Goal: Contribute content: Contribute content

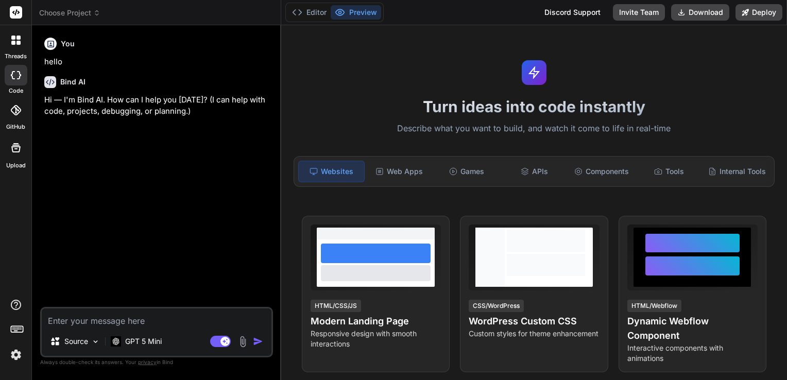
click at [75, 6] on header "Choose Project Created with Pixso." at bounding box center [156, 12] width 249 height 25
click at [70, 10] on span "Choose Project" at bounding box center [69, 13] width 61 height 10
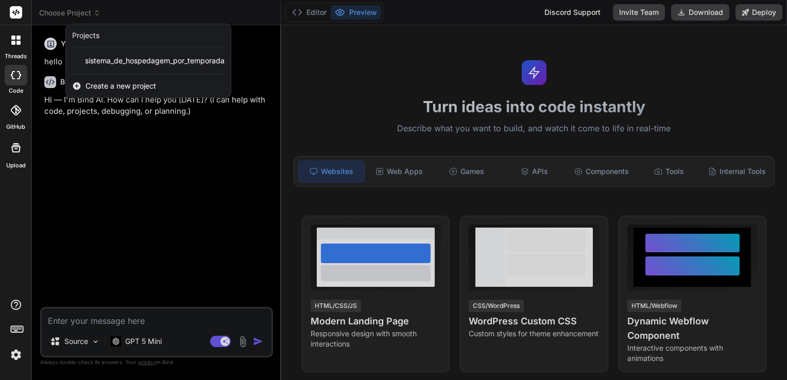
click at [125, 83] on span "Create a new project" at bounding box center [120, 86] width 71 height 10
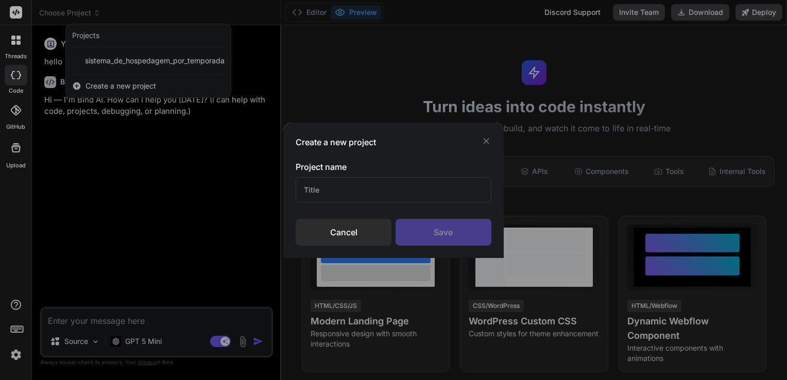
click at [331, 191] on input "text" at bounding box center [394, 189] width 196 height 25
type input "s"
type input "sofia_games_hub"
click at [448, 232] on div "Save" at bounding box center [444, 232] width 96 height 27
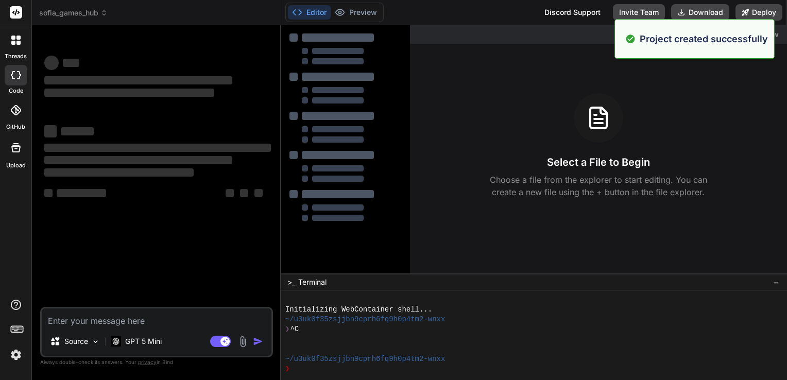
type textarea "x"
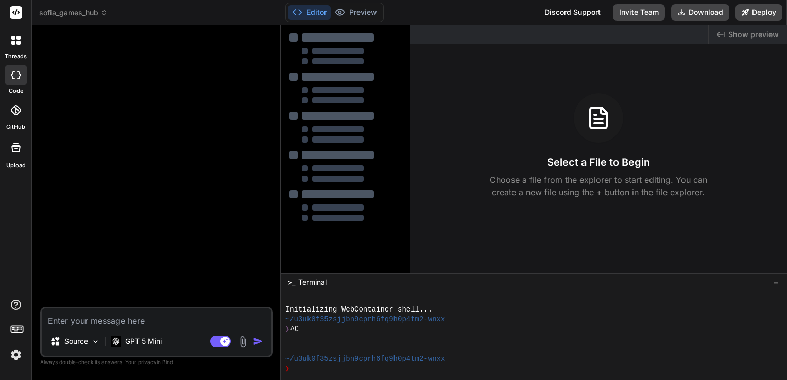
click at [135, 321] on textarea at bounding box center [157, 317] width 230 height 19
type textarea "j"
type textarea "x"
type textarea "já"
type textarea "x"
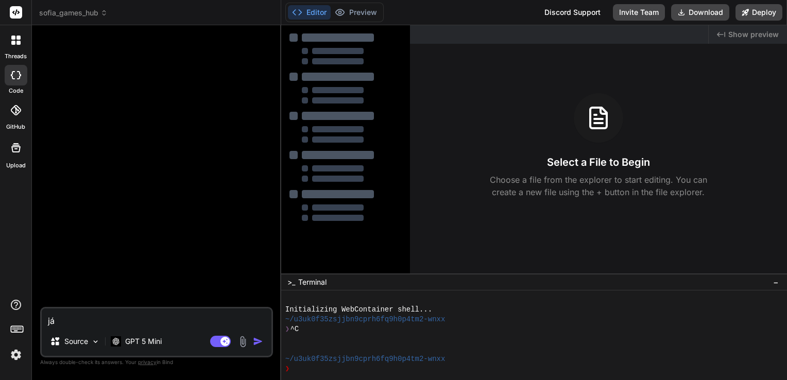
type textarea "já"
type textarea "x"
type textarea "já t"
type textarea "x"
type textarea "já te"
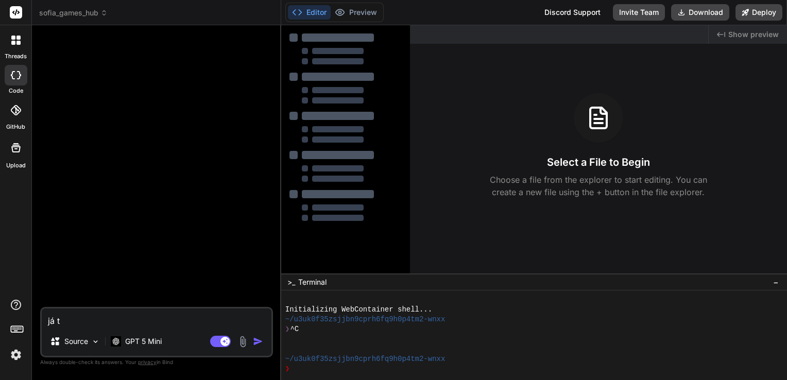
type textarea "x"
type textarea "já ten"
type textarea "x"
type textarea "já tenh"
type textarea "x"
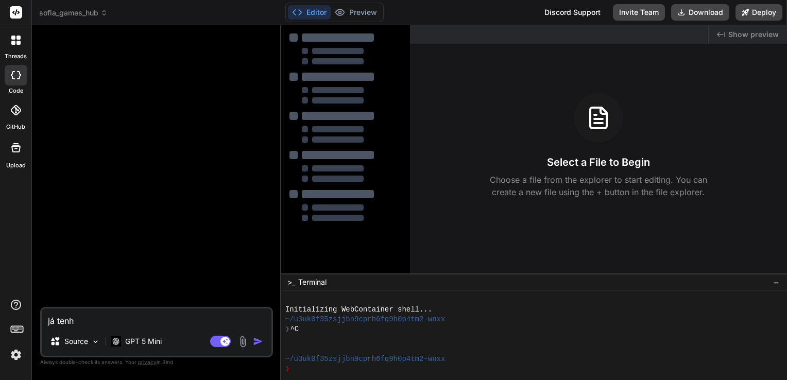
type textarea "já tenho"
type textarea "x"
type textarea "já tenho"
type textarea "x"
type textarea "já tenho d"
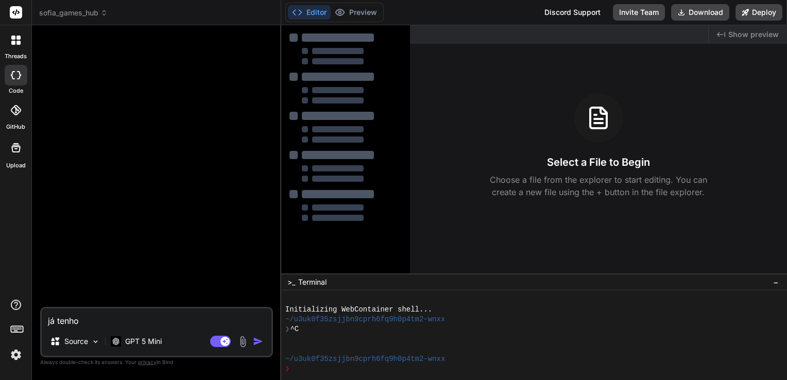
type textarea "x"
type textarea "já tenho do"
type textarea "x"
type textarea "já tenho doi"
type textarea "x"
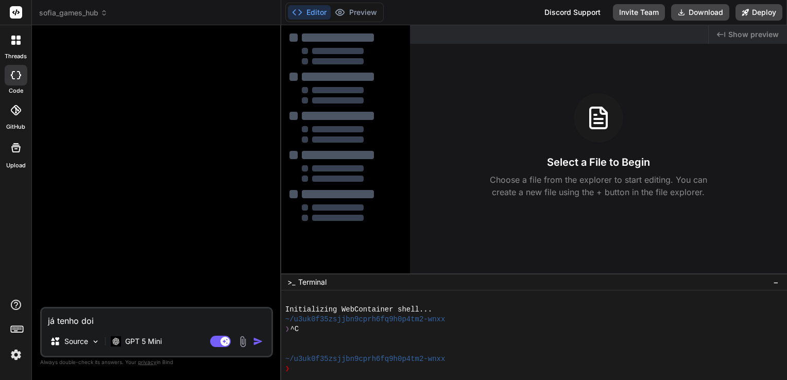
type textarea "já tenho dois"
type textarea "x"
type textarea "já tenho dois"
type textarea "x"
type textarea "já tenho dois j"
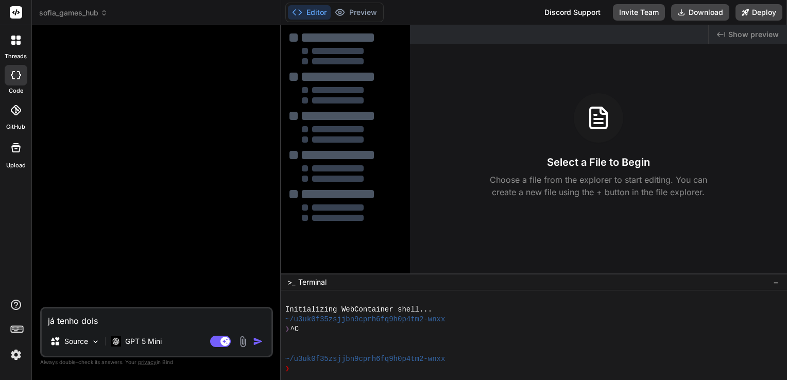
type textarea "x"
type textarea "já tenho dois jo"
type textarea "x"
type textarea "já tenho dois jog"
type textarea "x"
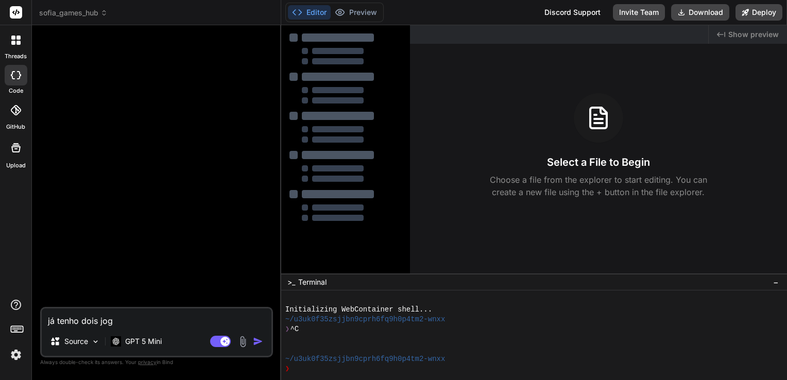
type textarea "já tenho dois jogo"
type textarea "x"
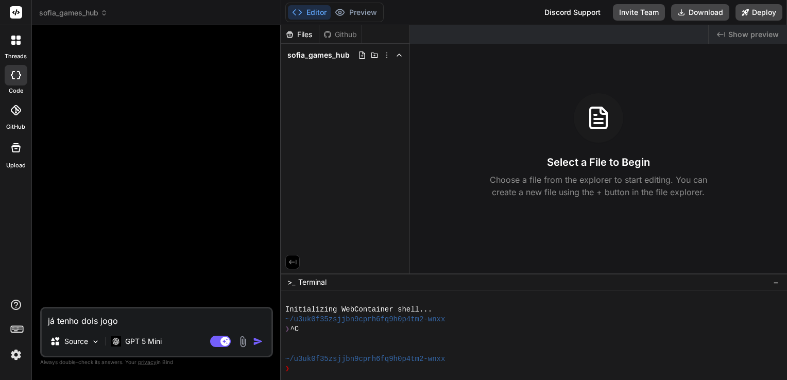
type textarea "já tenho dois jogos"
type textarea "x"
type textarea "já tenho dois jogos,"
type textarea "x"
type textarea "já tenho dois jogos,"
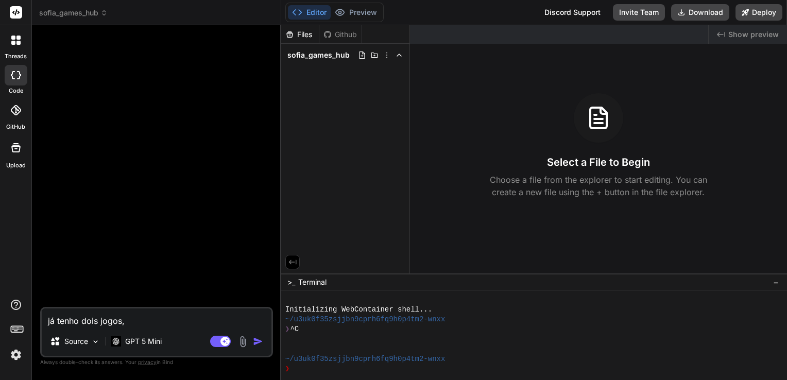
type textarea "x"
type textarea "já tenho dois jogos, o"
type textarea "x"
type textarea "já tenho dois jogos, o"
type textarea "x"
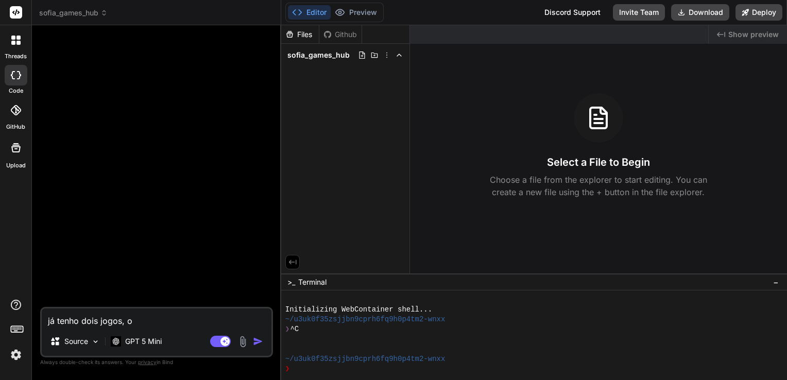
type textarea "já tenho dois jogos, o j"
type textarea "x"
type textarea "já tenho dois jogos, o jo"
type textarea "x"
type textarea "já tenho dois jogos, o jog"
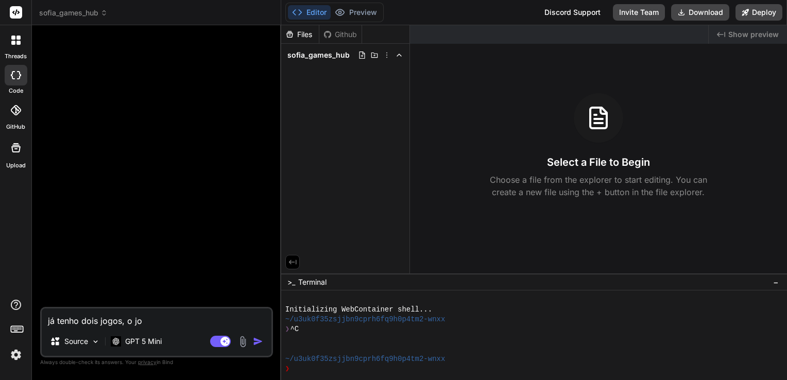
type textarea "x"
type textarea "já tenho dois jogos, o jogo"
type textarea "x"
type textarea "já tenho dois jogos, o jogo"
type textarea "x"
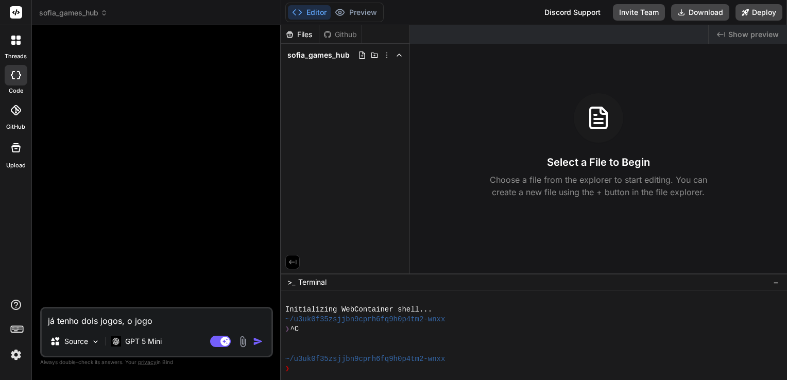
type textarea "já tenho dois jogos, o jogo d"
type textarea "x"
type textarea "já tenho dois jogos, o jogo do"
type textarea "x"
type textarea "já tenho dois jogos, o jogo do"
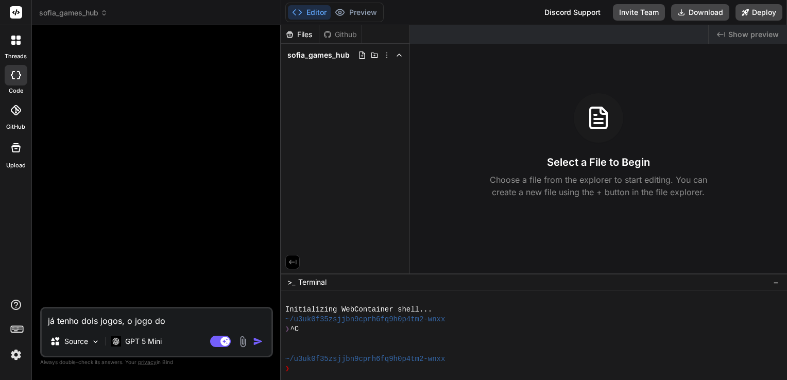
type textarea "x"
type textarea "já tenho dois jogos, o jogo do p"
type textarea "x"
type textarea "já tenho dois jogos, o jogo do pi"
type textarea "x"
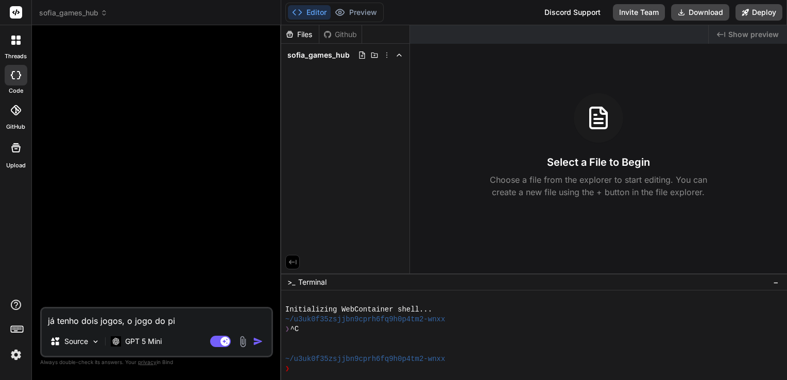
type textarea "já tenho dois jogos, o jogo do pin"
type textarea "x"
type textarea "já tenho dois jogos, o jogo do ping"
type textarea "x"
type textarea "já tenho dois jogos, o jogo do pingu"
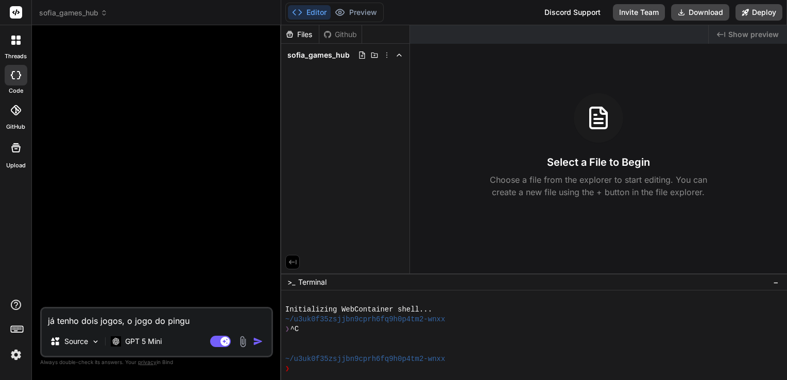
type textarea "x"
type textarea "já tenho dois jogos, o jogo do pingui"
type textarea "x"
type textarea "já tenho dois jogos, o jogo do pinguim"
type textarea "x"
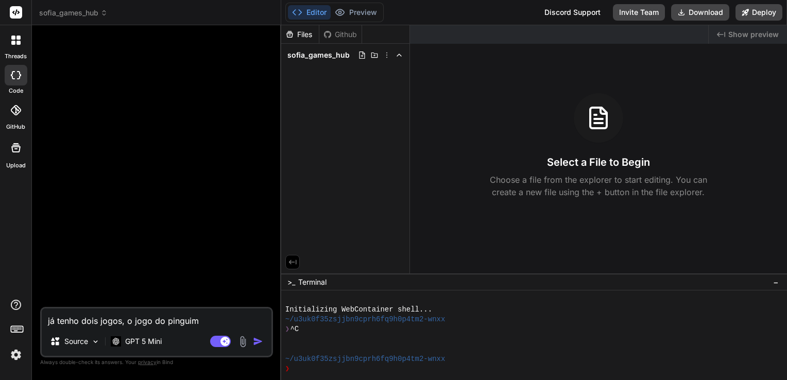
type textarea "já tenho dois jogos, o jogo do pinguim"
type textarea "x"
type textarea "já tenho dois jogos, o jogo do pinguim e"
type textarea "x"
type textarea "já tenho dois jogos, o jogo do pinguim e"
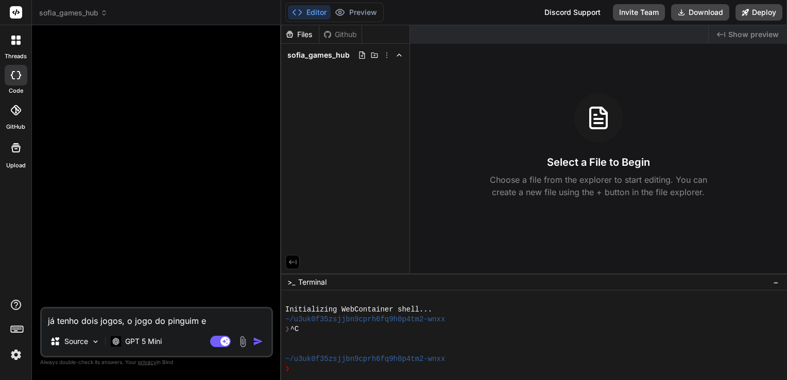
type textarea "x"
type textarea "já tenho dois jogos, o jogo do pinguim e a"
type textarea "x"
type textarea "já tenho dois jogos, o jogo do pinguim e a"
type textarea "x"
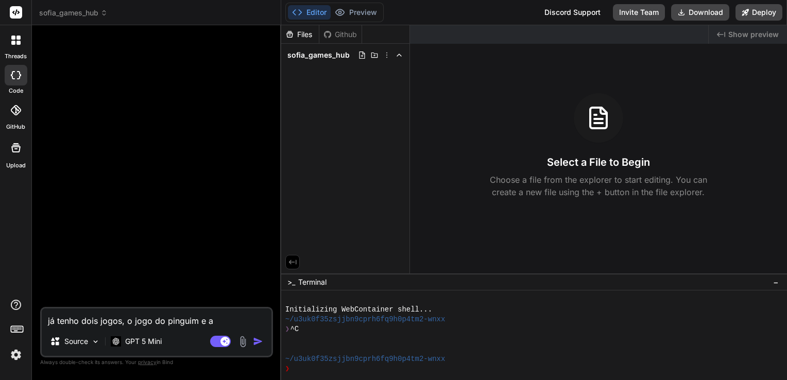
type textarea "já tenho dois jogos, o jogo do pinguim e a e"
type textarea "x"
type textarea "já tenho dois jogos, o jogo do pinguim e a es"
type textarea "x"
type textarea "já tenho dois jogos, o jogo do pinguim e a eso"
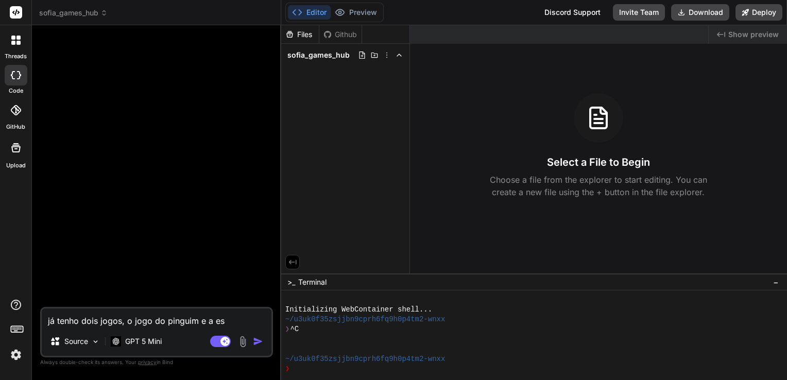
type textarea "x"
type textarea "já tenho dois jogos, o jogo do pinguim e a es"
type textarea "x"
type textarea "já tenho dois jogos, o jogo do pinguim e a esc"
type textarea "x"
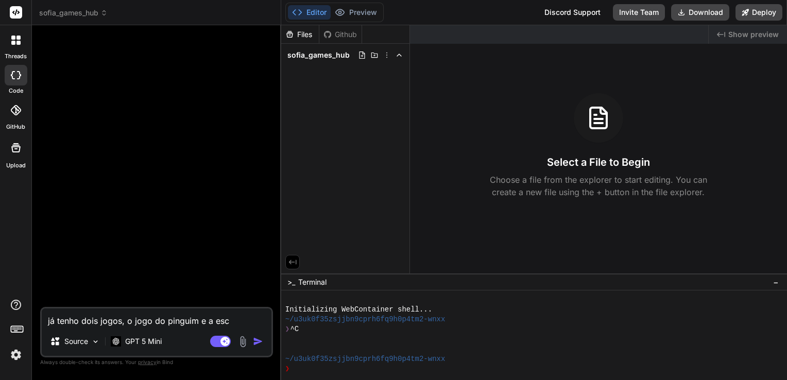
type textarea "já tenho dois jogos, o jogo do pinguim e a esco"
type textarea "x"
type textarea "já tenho dois jogos, o jogo do pinguim e a escol"
type textarea "x"
type textarea "já tenho dois jogos, o jogo do pinguim e a escola"
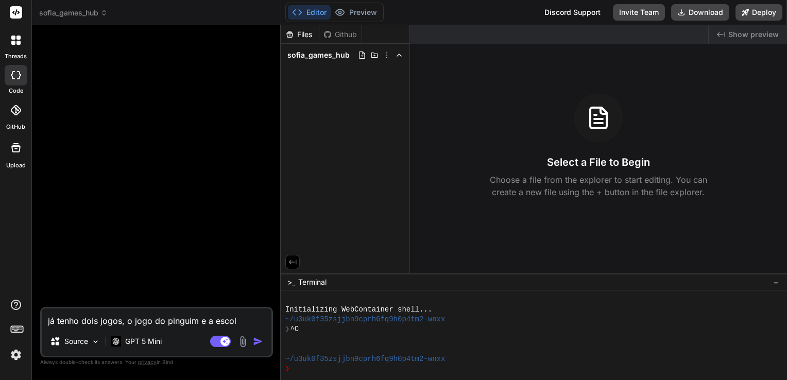
type textarea "x"
type textarea "já tenho dois jogos, o jogo do pinguim e a escola"
type textarea "x"
type textarea "já tenho dois jogos, o jogo do pinguim e a escola d"
type textarea "x"
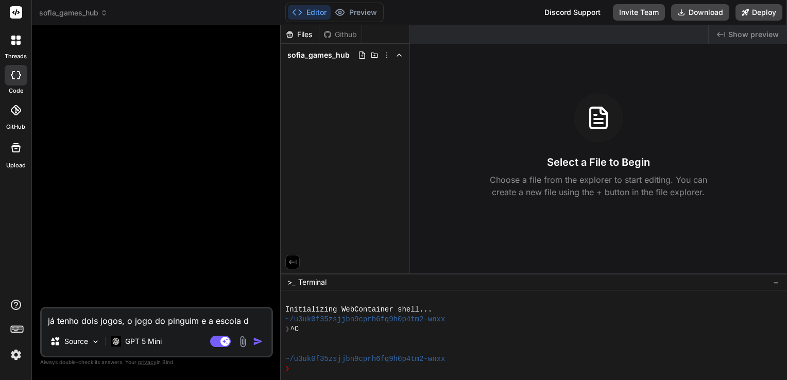
type textarea "já tenho dois jogos, o jogo do pinguim e a escola da"
type textarea "x"
type textarea "já tenho dois jogos, o jogo do pinguim e a escola da"
type textarea "x"
type textarea "já tenho dois jogos, o jogo do pinguim e a escola da n"
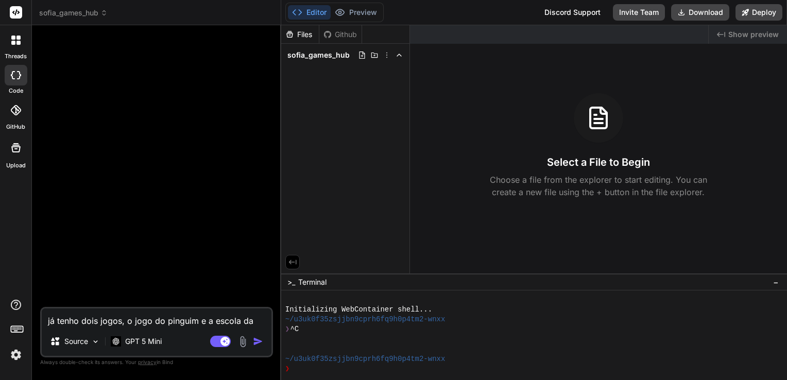
type textarea "x"
type textarea "já tenho dois jogos, o jogo do pinguim e a escola da na"
type textarea "x"
type textarea "já tenho dois jogos, o jogo do pinguim e a escola da nal"
type textarea "x"
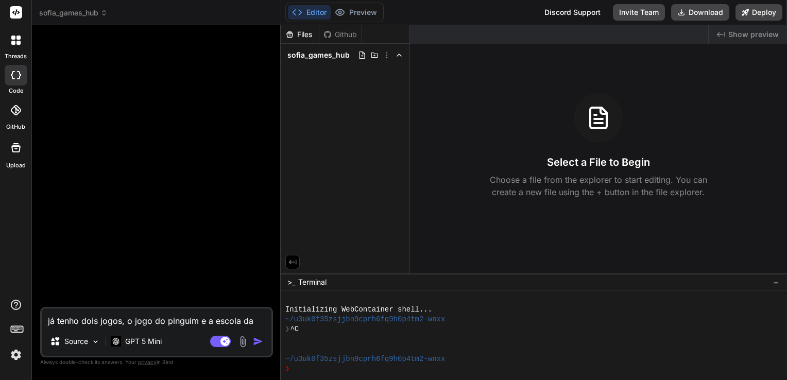
type textarea "já tenho dois jogos, o jogo do pinguim e a escola da nala"
type textarea "x"
type textarea "já tenho dois jogos, o jogo do pinguim e a escola da nala."
type textarea "x"
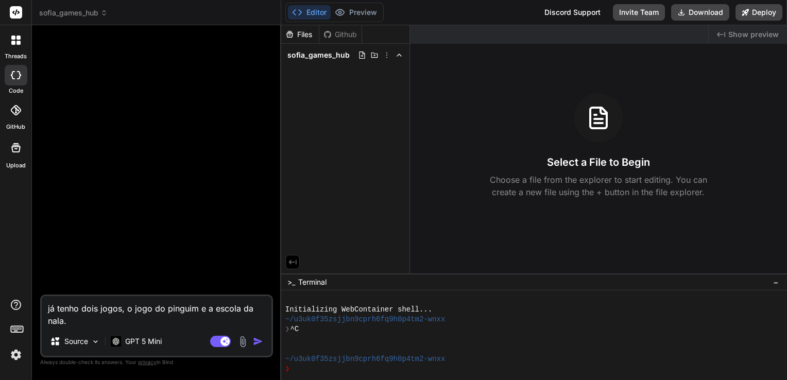
type textarea "já tenho dois jogos, o jogo do pinguim e a escola da nala."
type textarea "x"
type textarea "já tenho dois jogos, o jogo do pinguim e a escola da nala. g"
type textarea "x"
type textarea "já tenho dois jogos, o jogo do pinguim e a escola da nala. go"
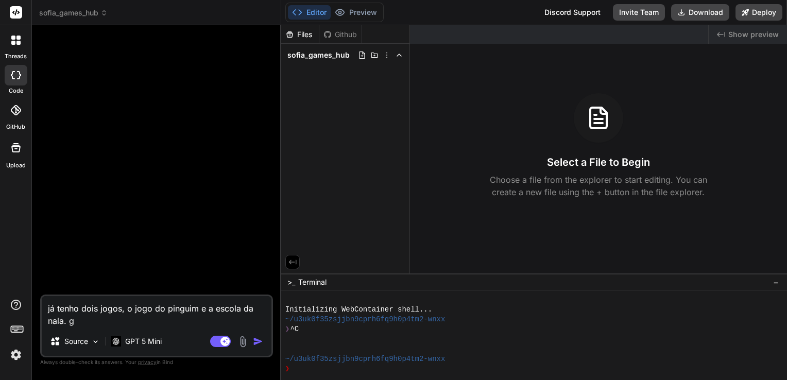
type textarea "x"
type textarea "já tenho dois jogos, o jogo do pinguim e a escola da nala. [GEOGRAPHIC_DATA]"
type textarea "x"
type textarea "já tenho dois jogos, o jogo do pinguim e a escola da nala. goas"
type textarea "x"
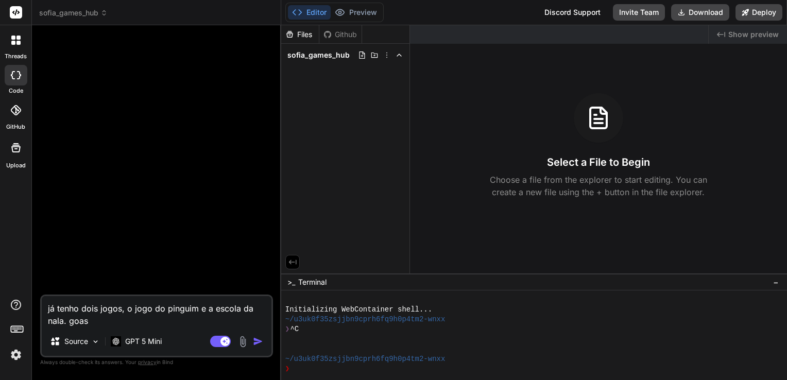
type textarea "já tenho dois jogos, o jogo do pinguim e a escola da nala. goast"
type textarea "x"
type textarea "já tenho dois jogos, o jogo do pinguim e a escola da nala. goas"
type textarea "x"
type textarea "já tenho dois jogos, o jogo do pinguim e a escola da nala. [GEOGRAPHIC_DATA]"
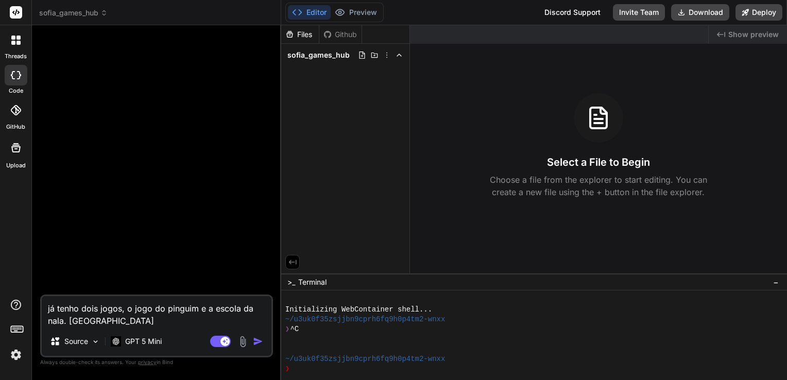
type textarea "x"
type textarea "já tenho dois jogos, o jogo do pinguim e a escola da nala. go"
type textarea "x"
type textarea "já tenho dois jogos, o jogo do pinguim e a escola da nala. gos"
type textarea "x"
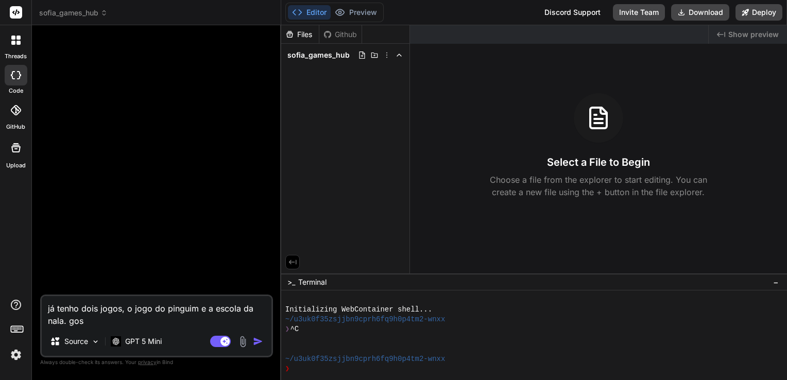
type textarea "já tenho dois jogos, o jogo do pinguim e a escola da nala. gost"
type textarea "x"
type textarea "já tenho dois jogos, o jogo do pinguim e a escola da nala. gosta"
type textarea "x"
type textarea "já tenho dois jogos, o jogo do pinguim e a escola da nala. gostar"
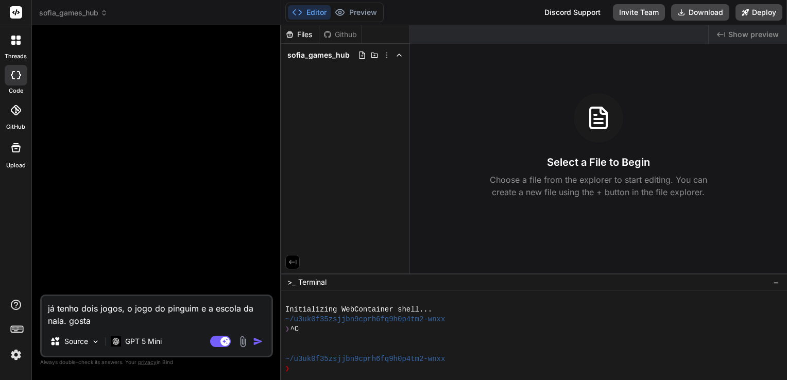
type textarea "x"
type textarea "já tenho dois jogos, o jogo do pinguim e a escola da nala. gostari"
type textarea "x"
type textarea "já tenho dois jogos, o jogo do pinguim e a escola da nala. gostaria"
type textarea "x"
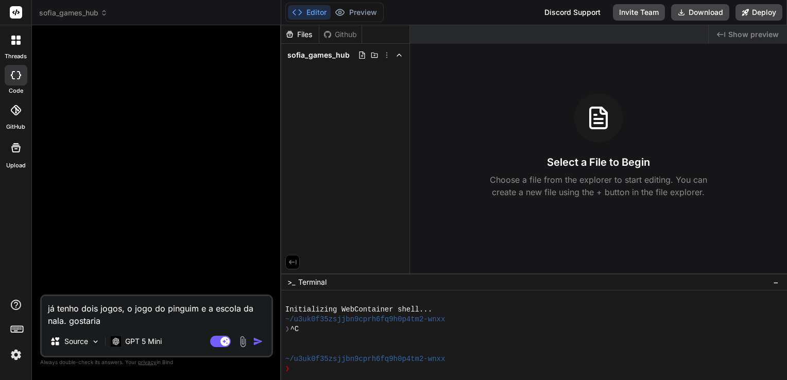
type textarea "já tenho dois jogos, o jogo do pinguim e a escola da nala. gostaria"
type textarea "x"
type textarea "já tenho dois jogos, o jogo do pinguim e a escola da nala. gostaria d"
type textarea "x"
type textarea "já tenho dois jogos, o jogo do pinguim e a escola da nala. gostaria de"
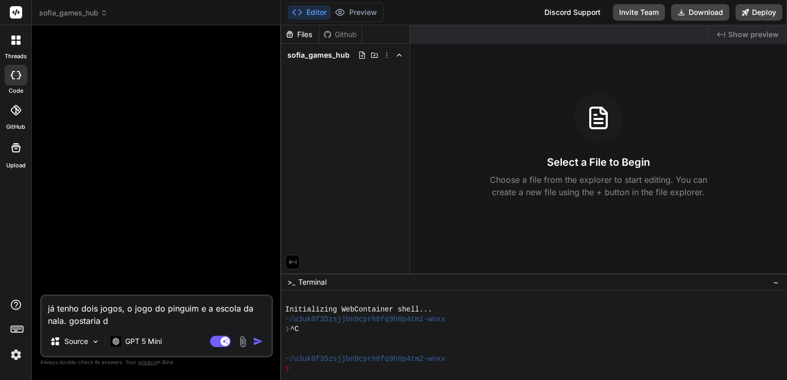
type textarea "x"
type textarea "já tenho dois jogos, o jogo do pinguim e a escola da nala. gostaria de"
type textarea "x"
type textarea "já tenho dois jogos, o jogo do pinguim e a escola da nala. gostaria de c"
type textarea "x"
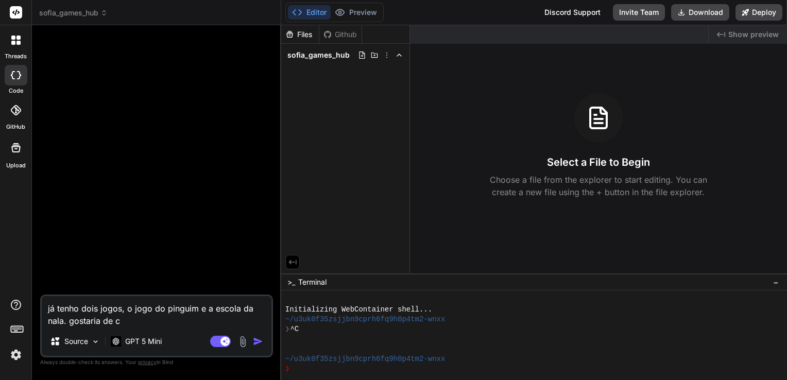
type textarea "já tenho dois jogos, o jogo do pinguim e a escola da nala. gostaria de cr"
type textarea "x"
type textarea "já tenho dois jogos, o jogo do pinguim e a escola da nala. gostaria de cri"
type textarea "x"
type textarea "já tenho dois jogos, o jogo do pinguim e a escola da nala. gostaria de cria"
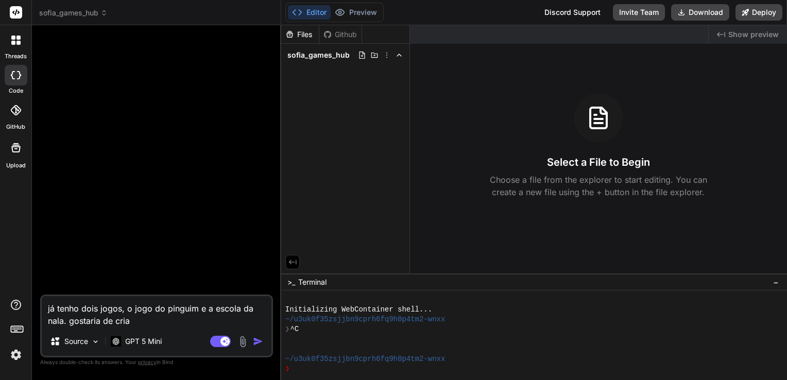
type textarea "x"
type textarea "já tenho dois jogos, o jogo do pinguim e a escola da nala. gostaria de criar"
type textarea "x"
type textarea "já tenho dois jogos, o jogo do pinguim e a escola da nala. gostaria de criar"
type textarea "x"
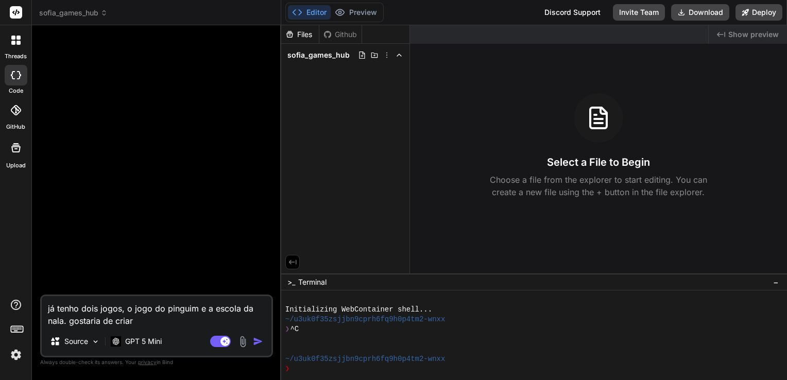
type textarea "já tenho dois jogos, o jogo do pinguim e a escola da nala. gostaria de criar u"
type textarea "x"
type textarea "já tenho dois jogos, o jogo do pinguim e a escola da nala. gostaria de criar um"
type textarea "x"
type textarea "já tenho dois jogos, o jogo do pinguim e a escola da nala. gostaria de criar um"
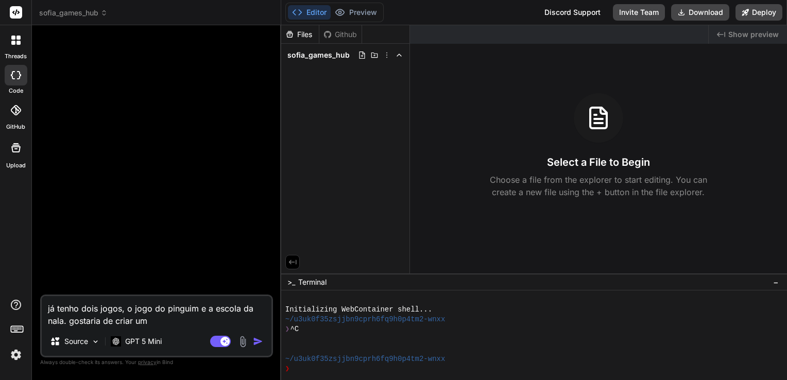
type textarea "x"
type textarea "já tenho dois jogos, o jogo do pinguim e a escola da nala. gostaria de criar um…"
type textarea "x"
type textarea "já tenho dois jogos, o jogo do pinguim e a escola da nala. gostaria de criar um…"
type textarea "x"
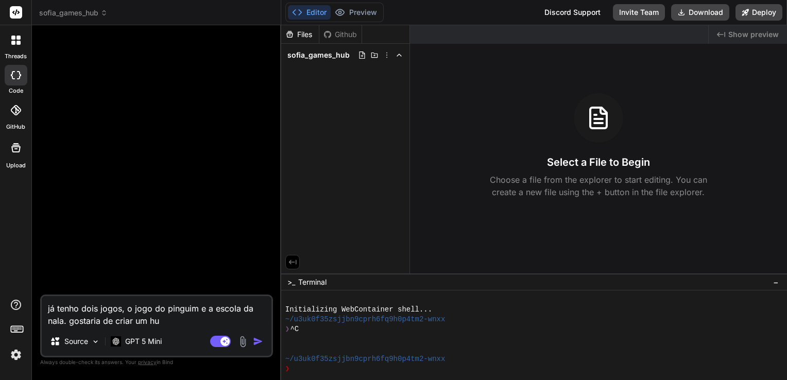
type textarea "já tenho dois jogos, o jogo do pinguim e a escola da nala. gostaria de criar um…"
type textarea "x"
type textarea "já tenho dois jogos, o jogo do pinguim e a escola da nala. gostaria de criar um…"
type textarea "x"
type textarea "já tenho dois jogos, o jogo do pinguim e a escola da nala. gostaria de criar um…"
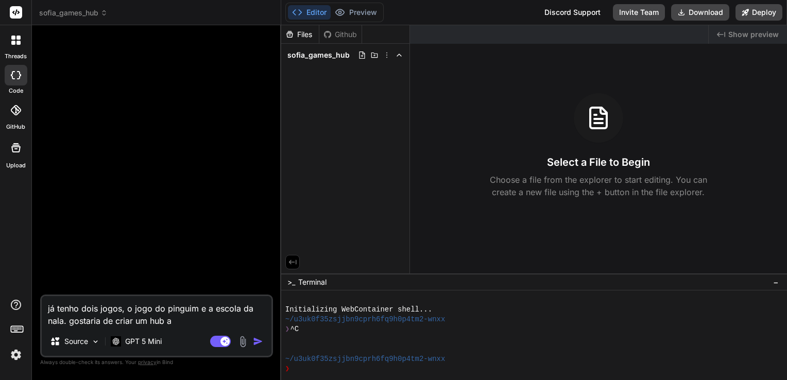
type textarea "x"
type textarea "já tenho dois jogos, o jogo do pinguim e a escola da nala. gostaria de criar um…"
type textarea "x"
type textarea "já tenho dois jogos, o jogo do pinguim e a escola da nala. gostaria de criar um…"
type textarea "x"
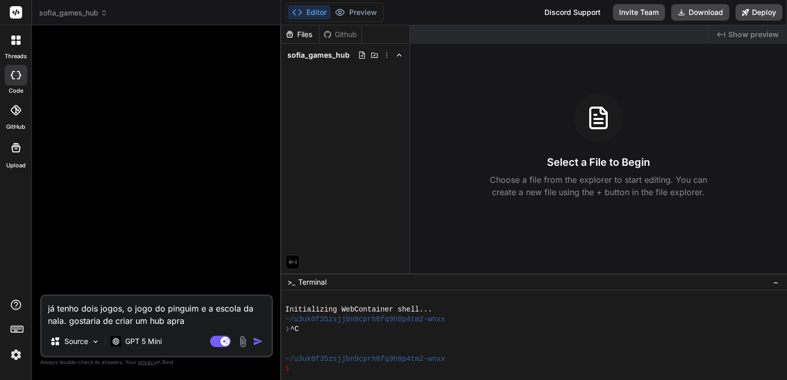
type textarea "já tenho dois jogos, o jogo do pinguim e a escola da nala. gostaria de criar um…"
type textarea "x"
type textarea "já tenho dois jogos, o jogo do pinguim e a escola da nala. gostaria de criar um…"
type textarea "x"
type textarea "já tenho dois jogos, o jogo do pinguim e a escola da nala. gostaria de criar um…"
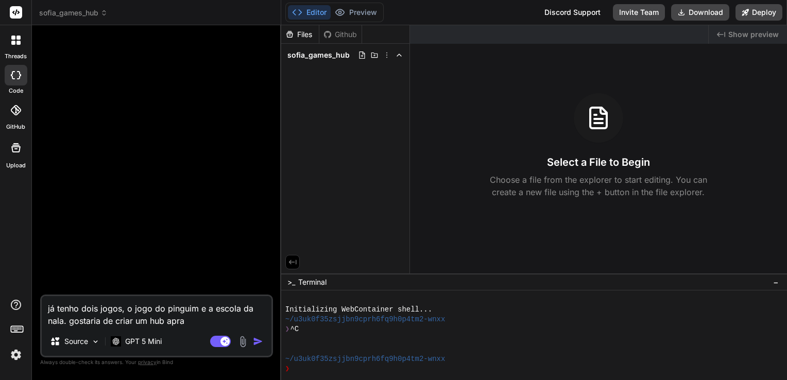
type textarea "x"
type textarea "já tenho dois jogos, o jogo do pinguim e a escola da nala. gostaria de criar um…"
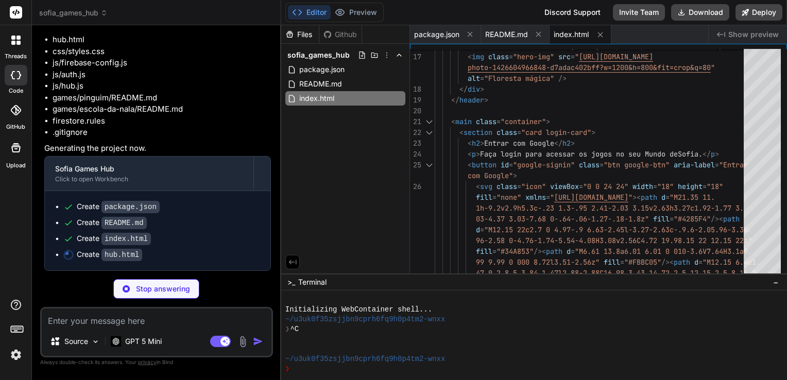
scroll to position [1503, 0]
click at [363, 81] on div "README.md" at bounding box center [345, 84] width 120 height 14
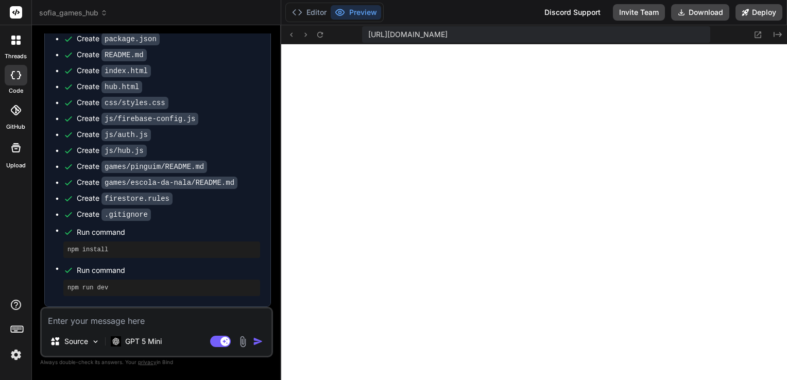
scroll to position [672, 0]
click at [124, 316] on textarea at bounding box center [157, 317] width 230 height 19
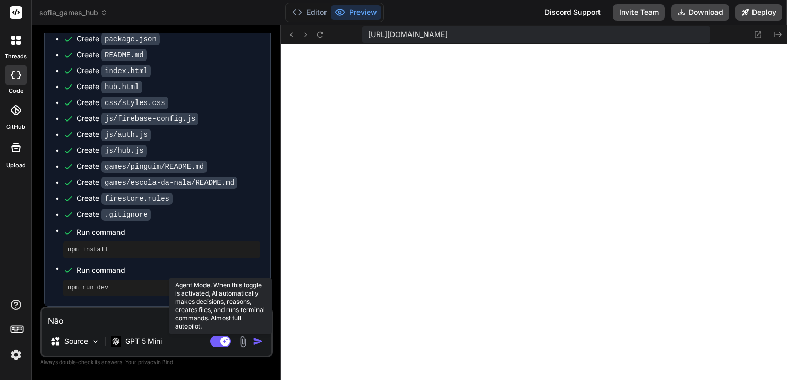
click at [228, 347] on icon at bounding box center [220, 342] width 21 height 12
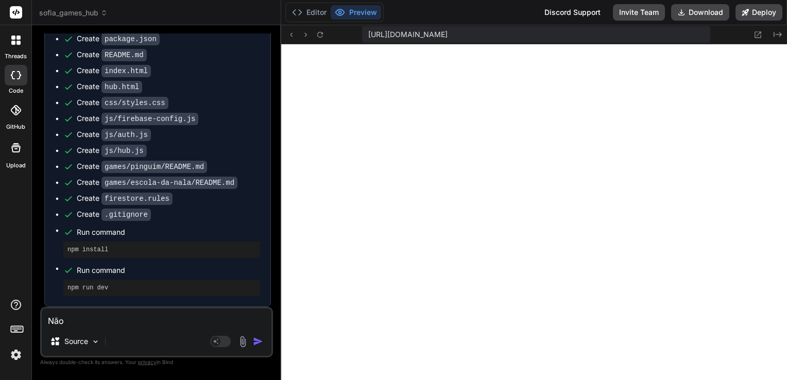
click at [140, 325] on textarea "Não" at bounding box center [157, 317] width 230 height 19
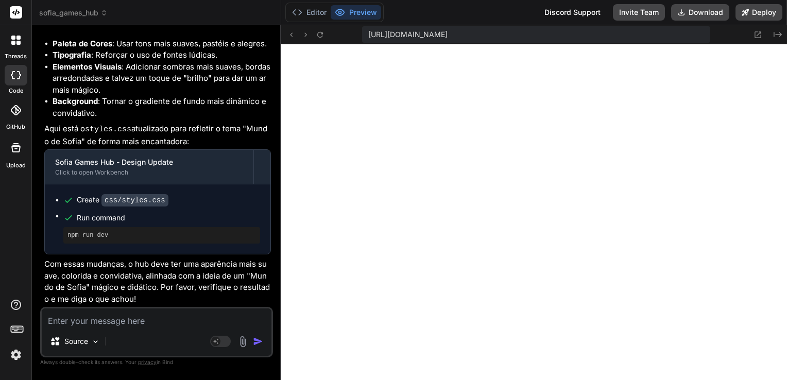
scroll to position [2074, 0]
click at [311, 13] on button "Editor" at bounding box center [309, 12] width 43 height 14
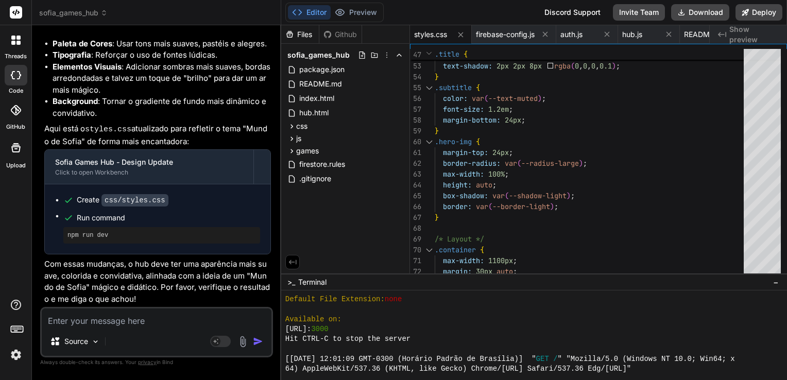
scroll to position [682, 0]
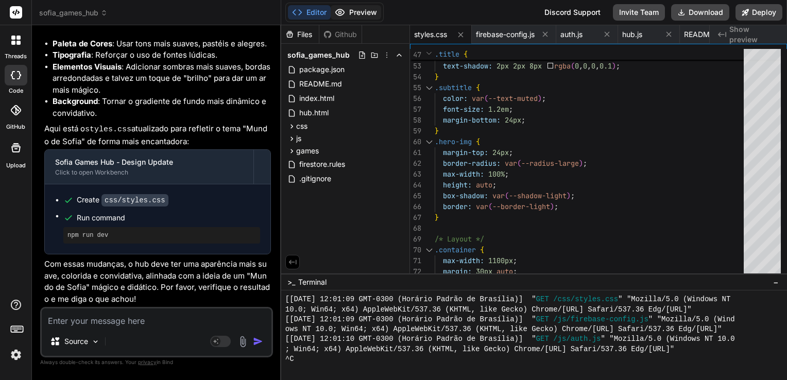
click at [352, 14] on button "Preview" at bounding box center [356, 12] width 50 height 14
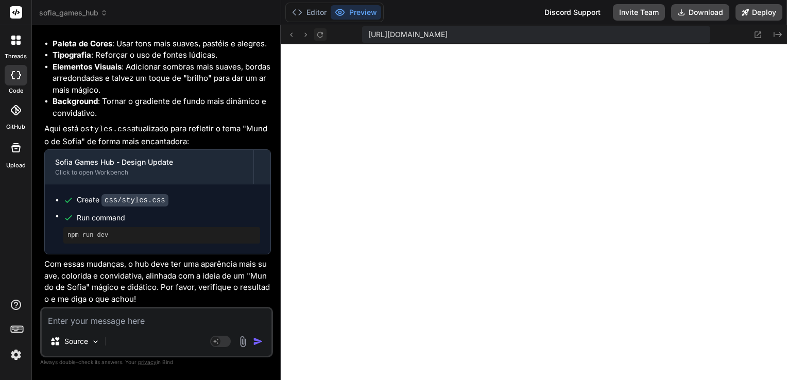
click at [315, 35] on button at bounding box center [320, 34] width 12 height 12
click at [135, 326] on textarea at bounding box center [157, 317] width 230 height 19
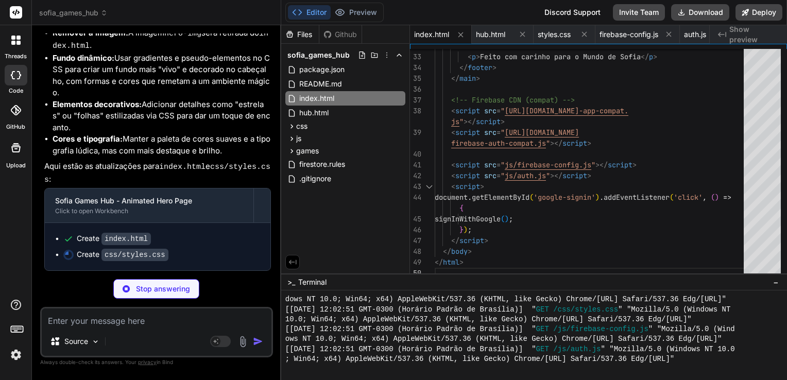
scroll to position [2486, 0]
click at [361, 15] on button "Preview" at bounding box center [356, 12] width 50 height 14
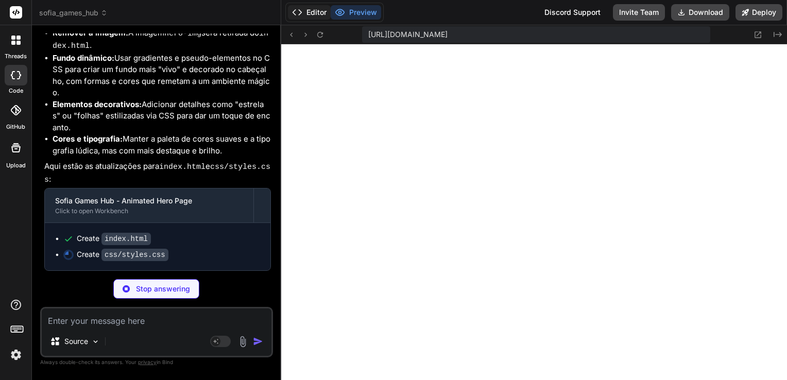
click at [319, 15] on button "Editor" at bounding box center [309, 12] width 43 height 14
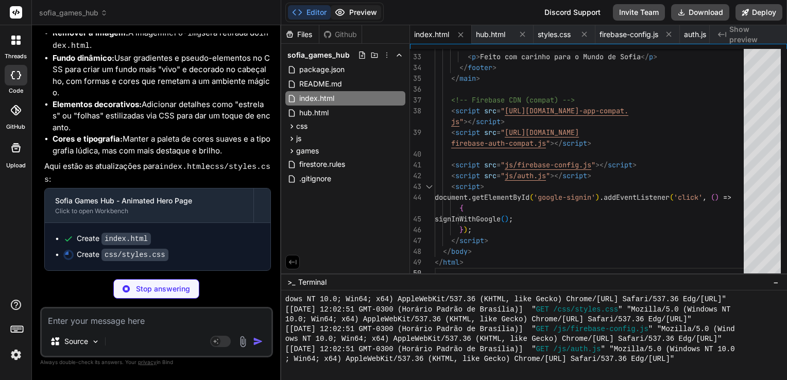
click at [348, 12] on button "Preview" at bounding box center [356, 12] width 50 height 14
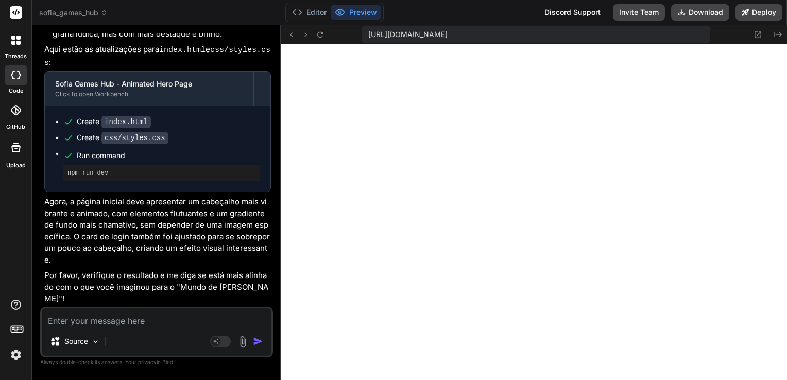
scroll to position [2591, 0]
click at [321, 36] on icon at bounding box center [320, 34] width 9 height 9
click at [177, 316] on textarea at bounding box center [157, 317] width 230 height 19
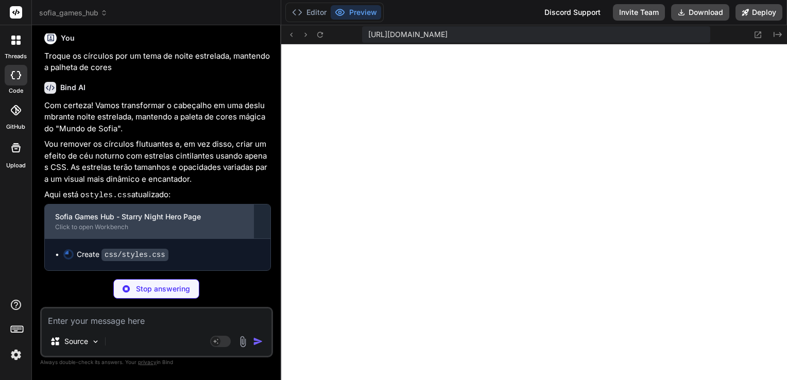
scroll to position [2869, 0]
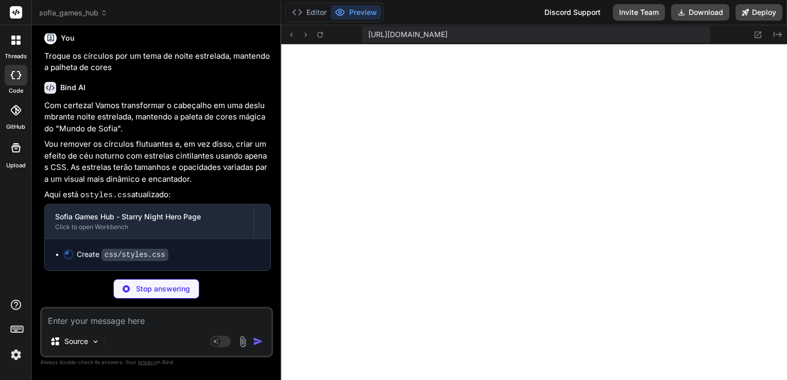
click at [221, 176] on p "Vou remover os círculos flutuantes e, em vez disso, criar um efeito de céu notu…" at bounding box center [157, 162] width 227 height 46
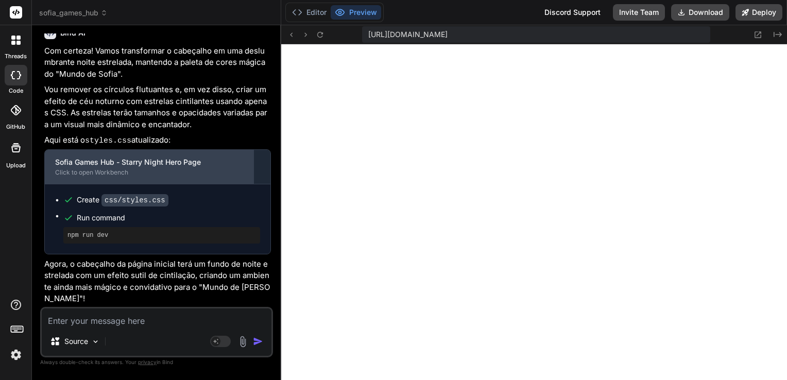
scroll to position [2912, 0]
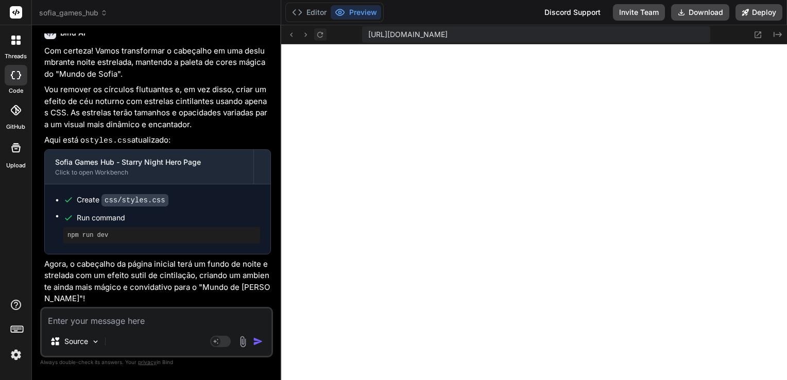
click at [321, 36] on icon at bounding box center [320, 34] width 9 height 9
click at [319, 31] on icon at bounding box center [320, 34] width 9 height 9
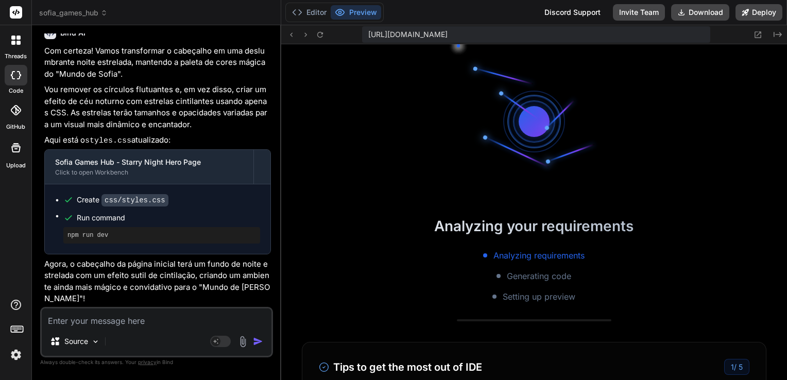
scroll to position [1058, 0]
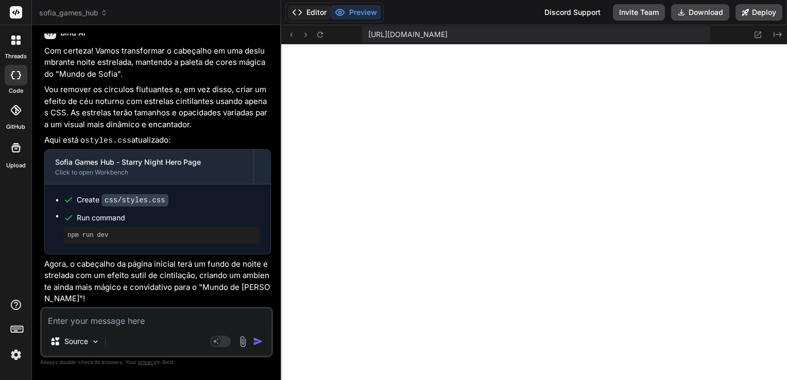
click at [314, 13] on button "Editor" at bounding box center [309, 12] width 43 height 14
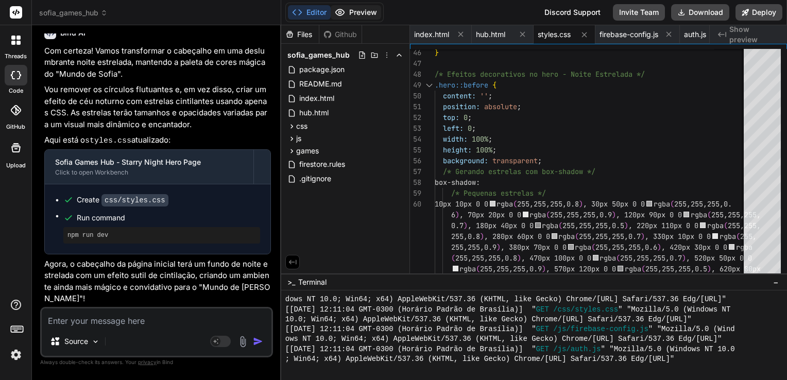
click at [354, 13] on button "Preview" at bounding box center [356, 12] width 50 height 14
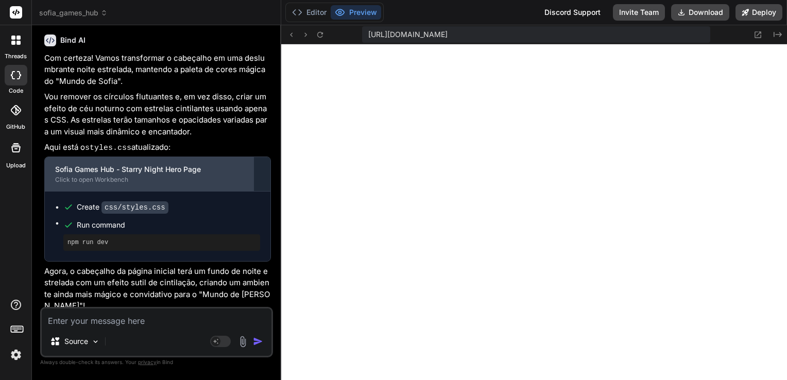
scroll to position [2912, 0]
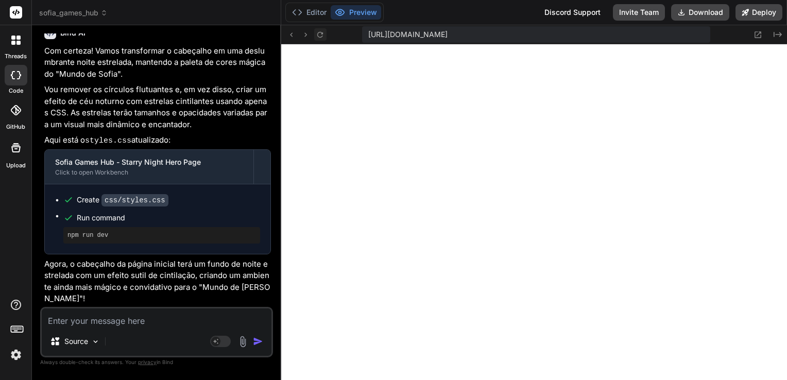
click at [320, 34] on icon at bounding box center [320, 34] width 9 height 9
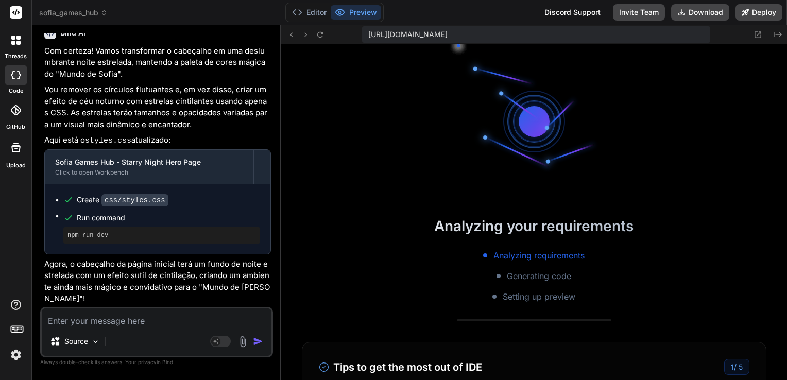
scroll to position [1157, 0]
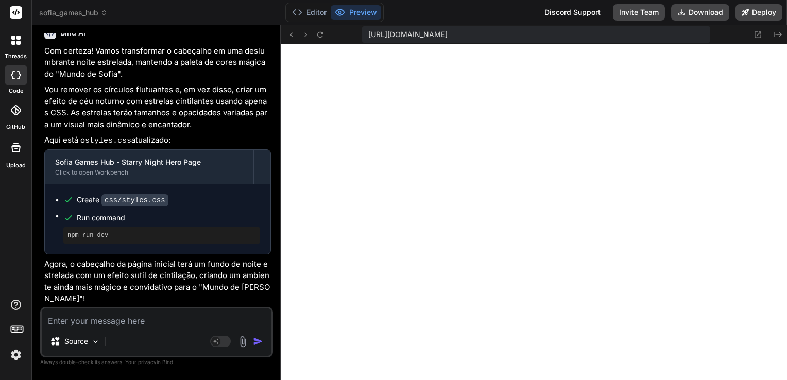
drag, startPoint x: 161, startPoint y: 315, endPoint x: 175, endPoint y: 306, distance: 16.7
click at [161, 316] on textarea at bounding box center [157, 317] width 230 height 19
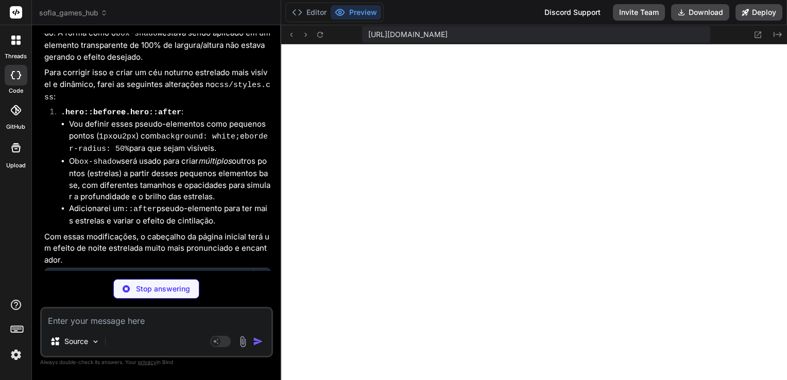
scroll to position [3319, 0]
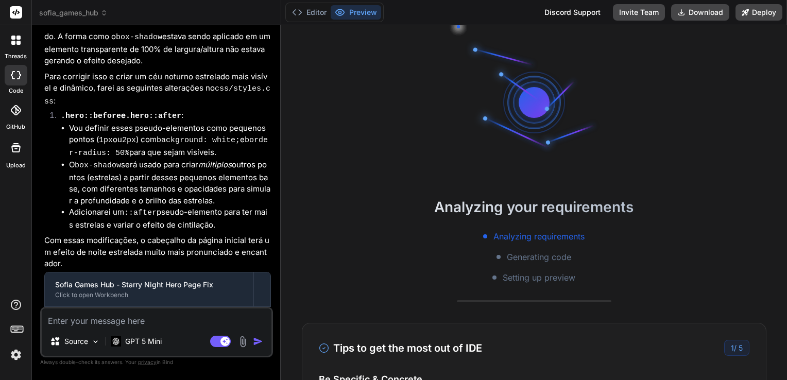
scroll to position [2069, 0]
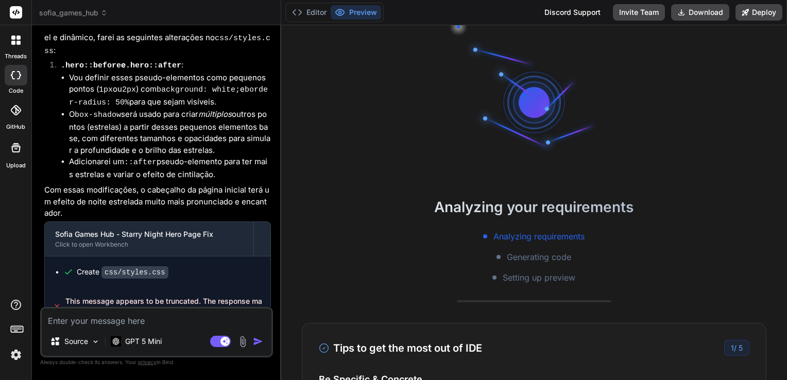
drag, startPoint x: 132, startPoint y: 316, endPoint x: 138, endPoint y: 310, distance: 9.1
click at [132, 316] on textarea at bounding box center [157, 317] width 230 height 19
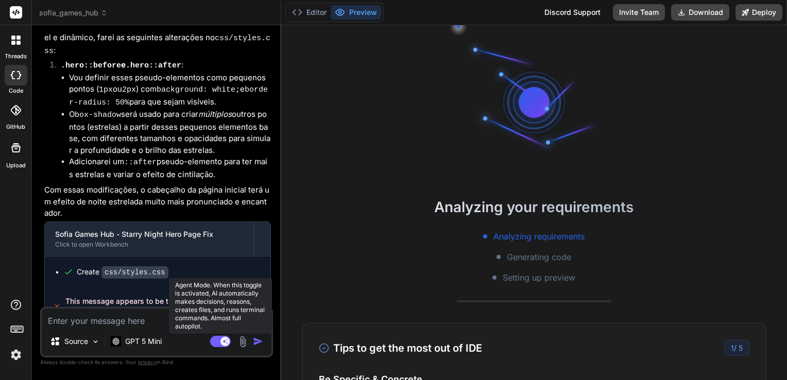
click at [215, 340] on rect at bounding box center [220, 341] width 21 height 11
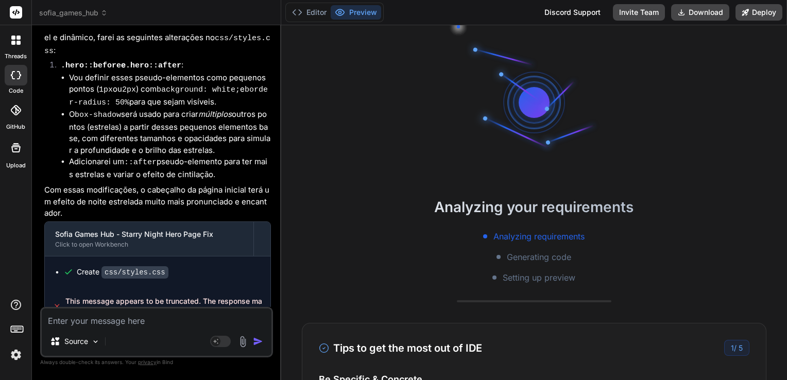
click at [19, 353] on img at bounding box center [16, 355] width 18 height 18
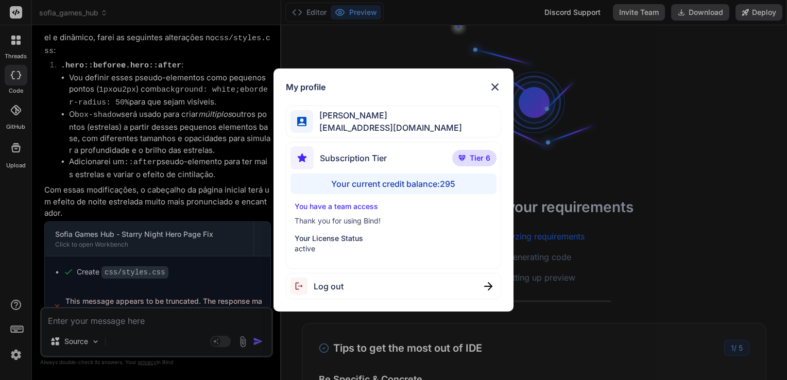
click at [205, 232] on div "My profile Angelo Chen aealoterias@gmail.com Subscription Tier Tier 6 Your curr…" at bounding box center [393, 190] width 787 height 380
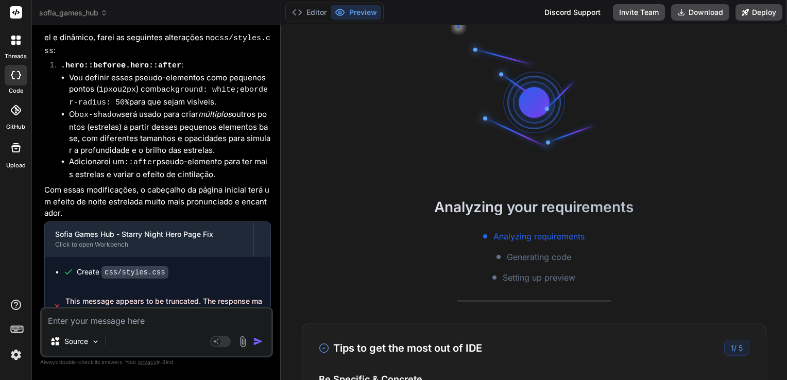
click at [172, 321] on textarea at bounding box center [157, 317] width 230 height 19
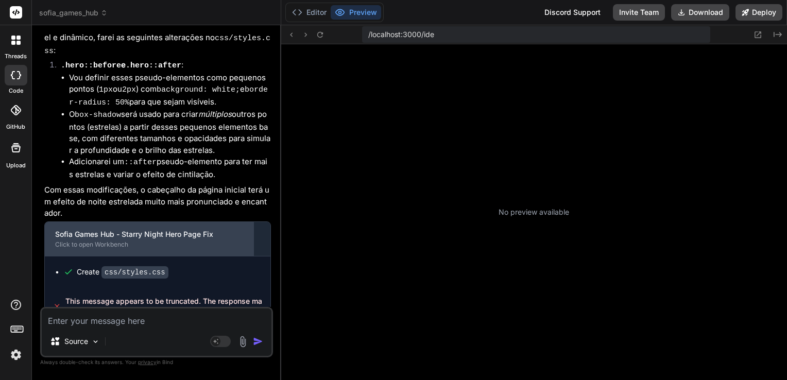
scroll to position [128, 0]
type textarea "x"
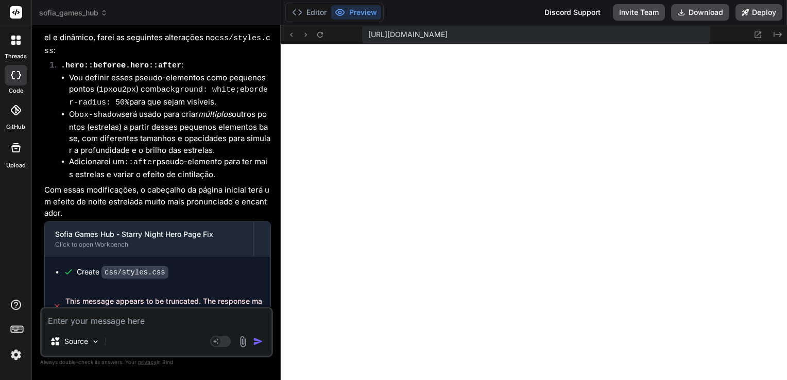
scroll to position [405, 0]
click at [160, 318] on textarea at bounding box center [157, 317] width 230 height 19
type textarea "g"
type textarea "x"
type textarea "ge"
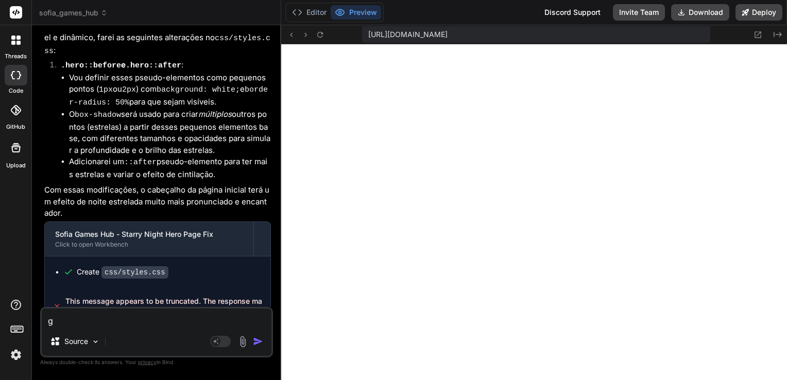
type textarea "x"
type textarea "ger"
type textarea "x"
type textarea "gera"
type textarea "x"
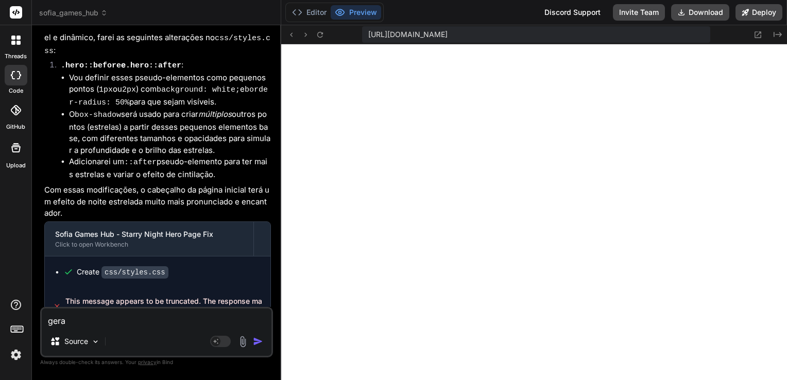
type textarea "gerar"
type textarea "x"
type textarea "gerar"
type textarea "x"
type textarea "gerar n"
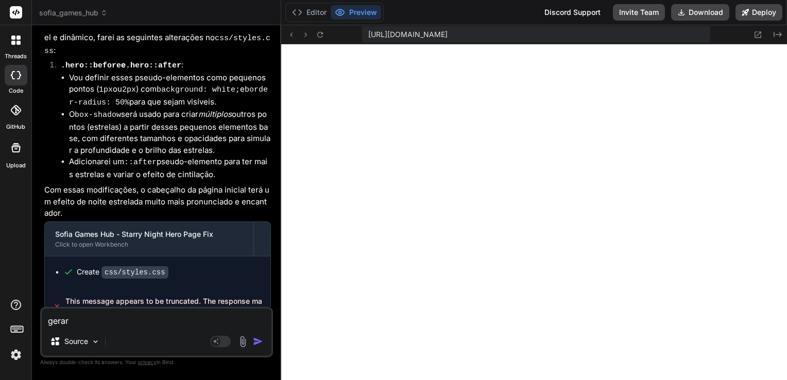
type textarea "x"
type textarea "gerar no"
type textarea "x"
type textarea "gerar nov"
type textarea "x"
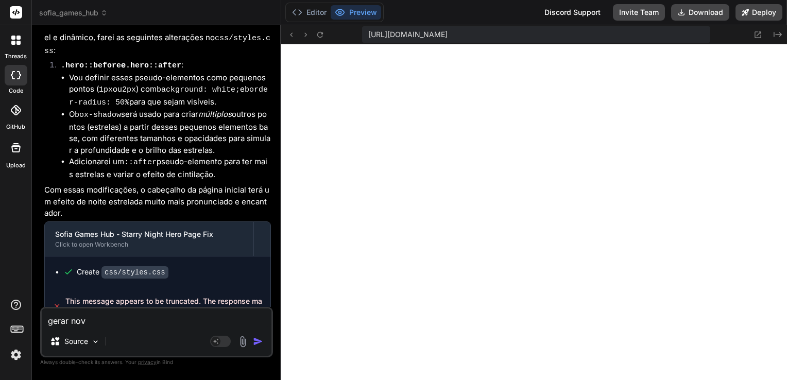
type textarea "gerar nova"
type textarea "x"
type textarea "gerar novam"
type textarea "x"
type textarea "gerar novame"
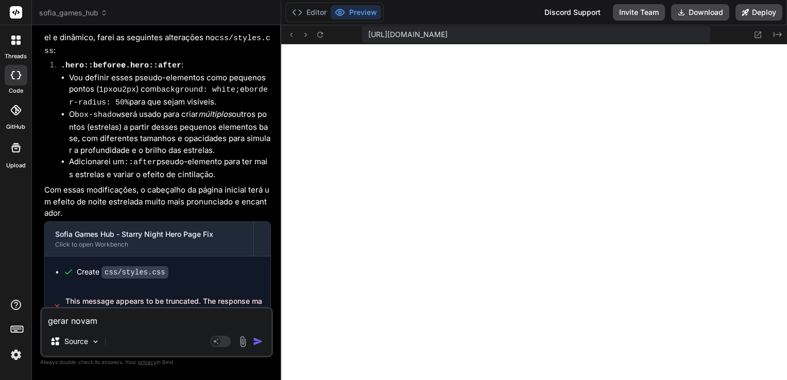
type textarea "x"
type textarea "gerar novamen"
type textarea "x"
type textarea "gerar novament"
type textarea "x"
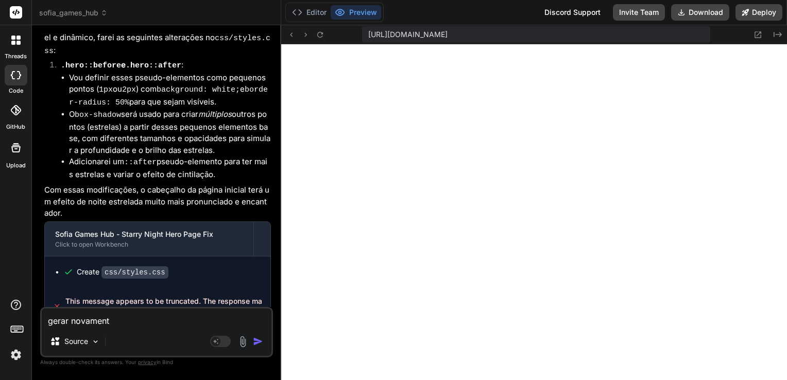
type textarea "gerar novamente"
type textarea "x"
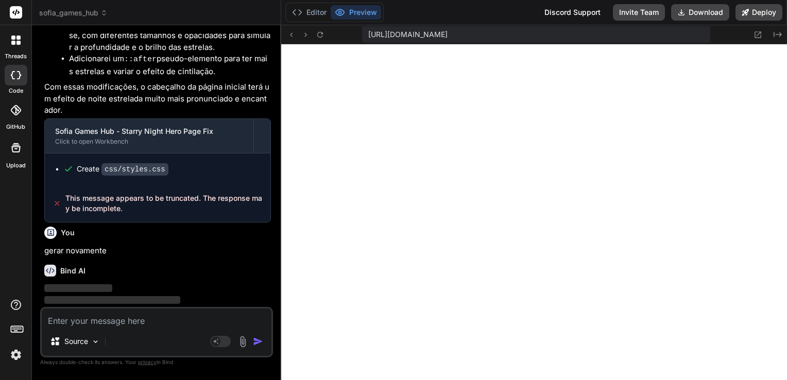
scroll to position [2175, 0]
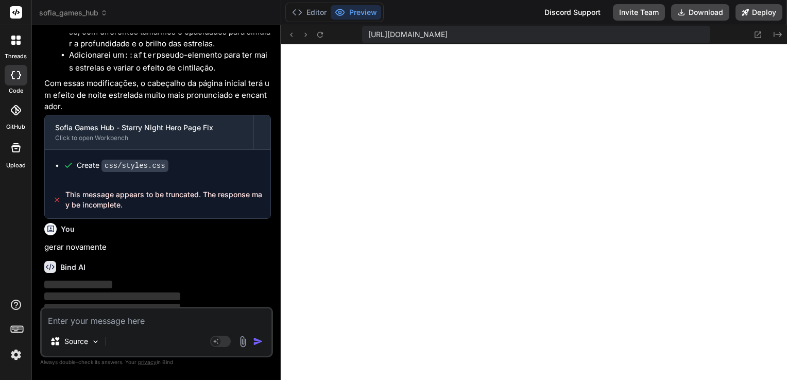
click at [196, 223] on div "You" at bounding box center [157, 229] width 227 height 12
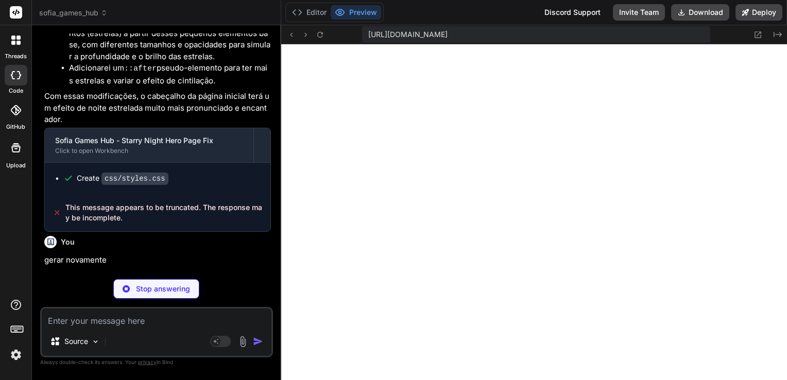
scroll to position [2369, 0]
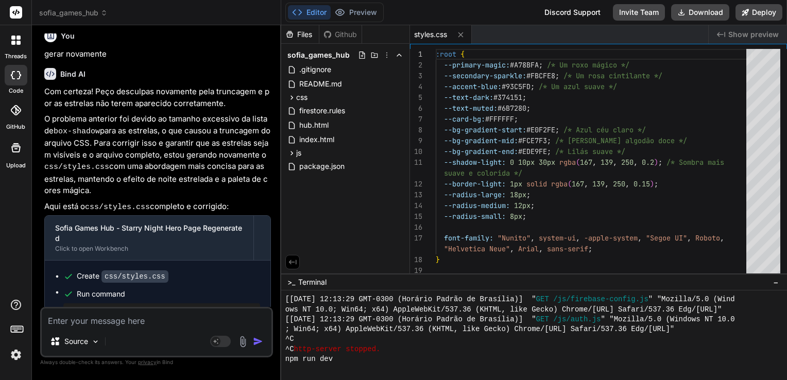
type textarea "x"
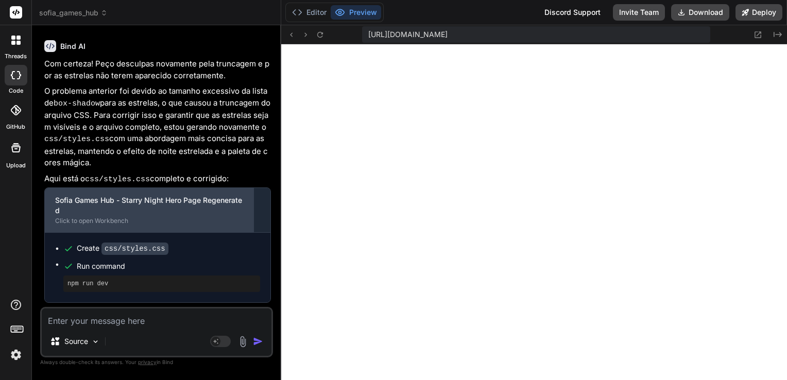
scroll to position [2411, 0]
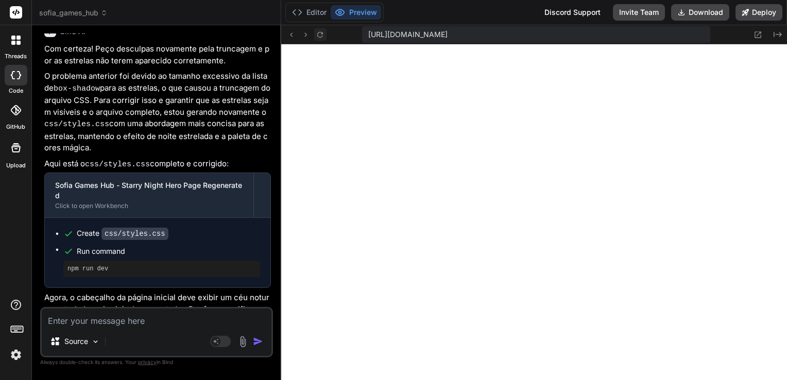
click at [321, 33] on icon at bounding box center [320, 34] width 9 height 9
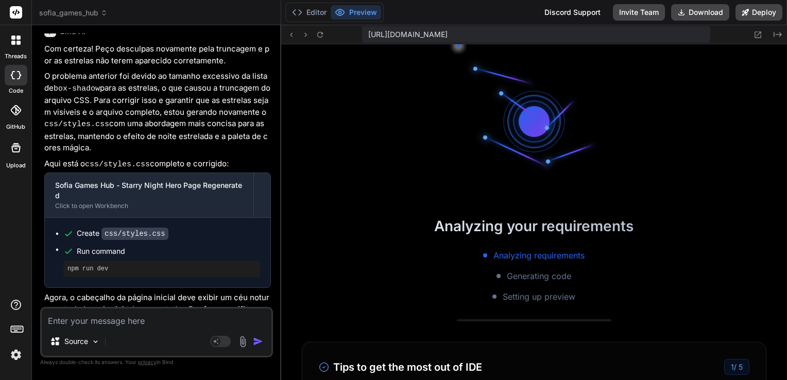
scroll to position [910, 0]
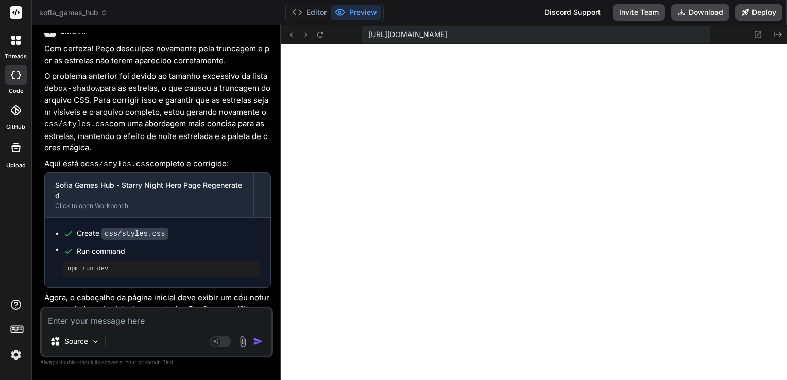
click at [159, 313] on textarea at bounding box center [157, 317] width 230 height 19
type textarea "E"
type textarea "x"
type textarea "Es"
type textarea "x"
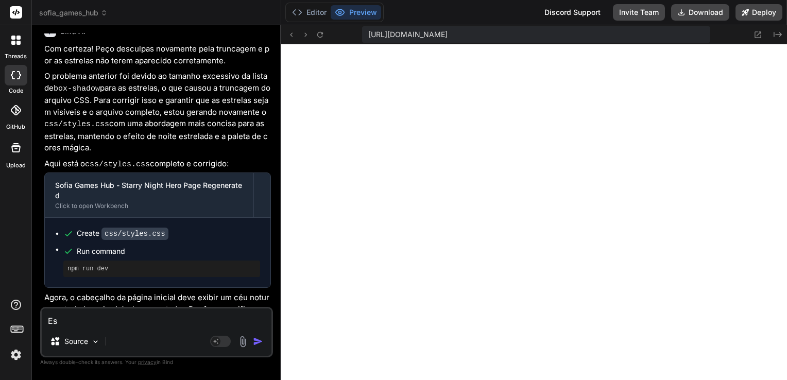
type textarea "Est"
type textarea "x"
type textarea "Está"
type textarea "x"
type textarea "Está"
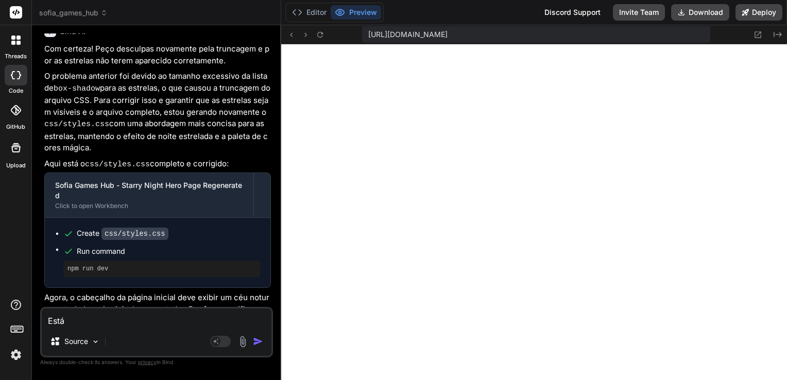
type textarea "x"
type textarea "Está m"
type textarea "x"
type textarea "Está mu"
type textarea "x"
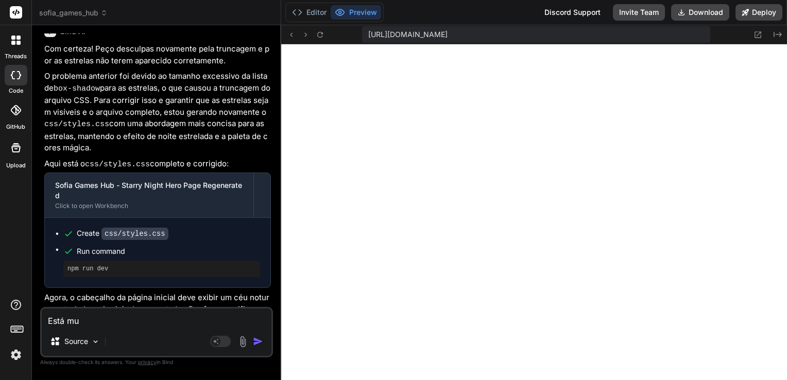
type textarea "Está mui"
type textarea "x"
type textarea "Está muit"
type textarea "x"
type textarea "Está muito"
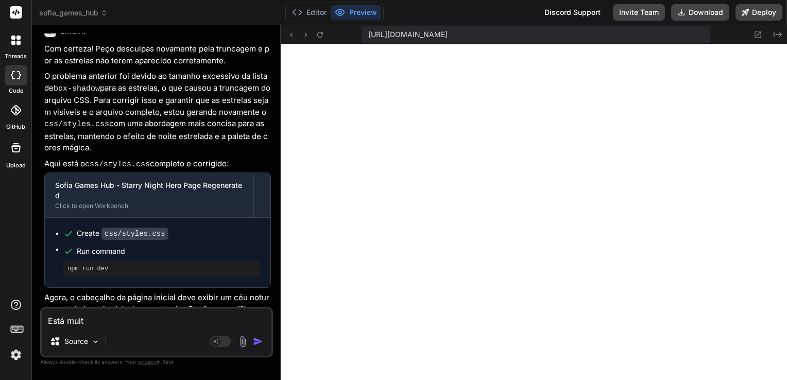
type textarea "x"
type textarea "Está muito"
type textarea "x"
type textarea "Está muito d"
type textarea "x"
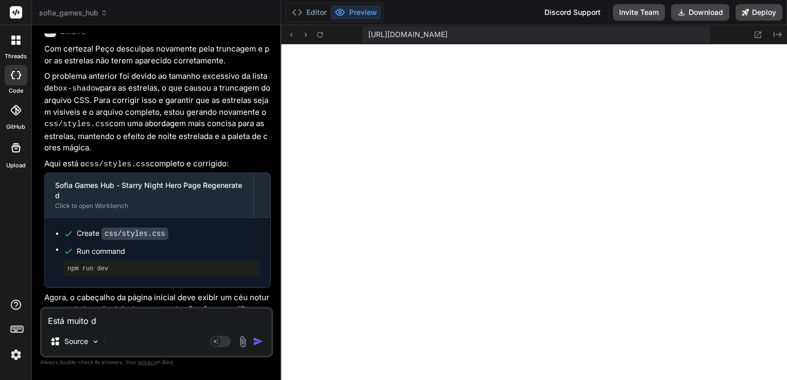
type textarea "Está muito di"
type textarea "x"
type textarea "Está muito dis"
type textarea "x"
type textarea "Está muito disc"
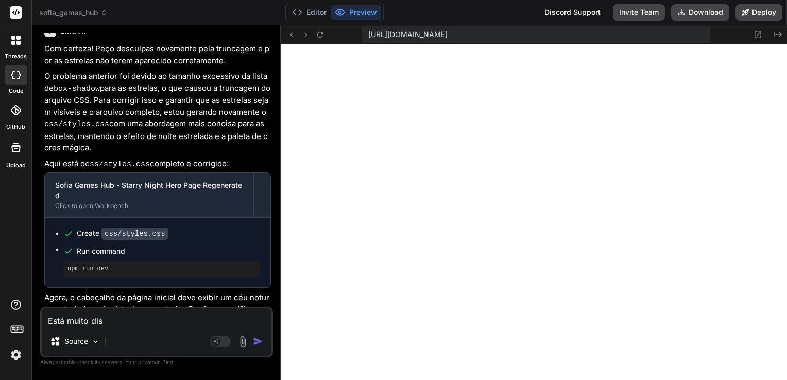
type textarea "x"
type textarea "Está muito discr"
type textarea "x"
type textarea "Está muito discre"
type textarea "x"
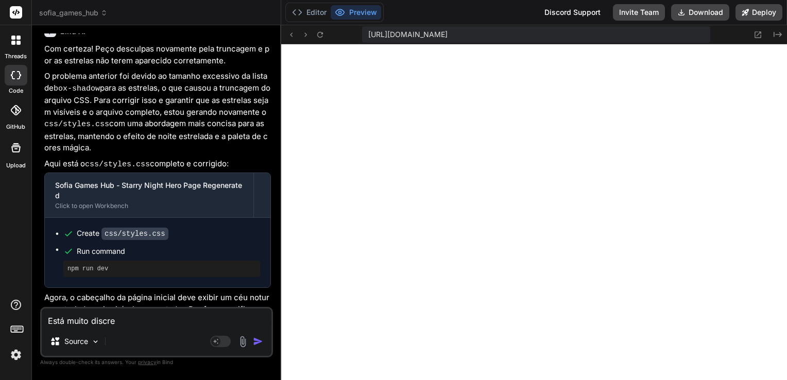
type textarea "Está muito discret"
type textarea "x"
type textarea "Está muito discreto"
type textarea "x"
type textarea "Está muito discreto."
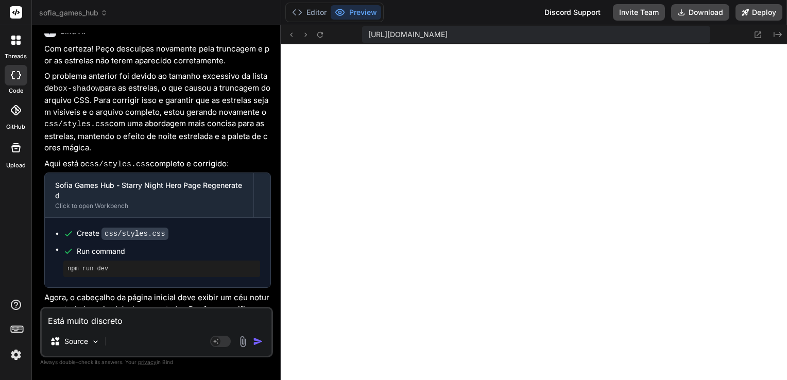
type textarea "x"
type textarea "Está muito discreto.."
type textarea "x"
type textarea "Está muito discreto..."
type textarea "x"
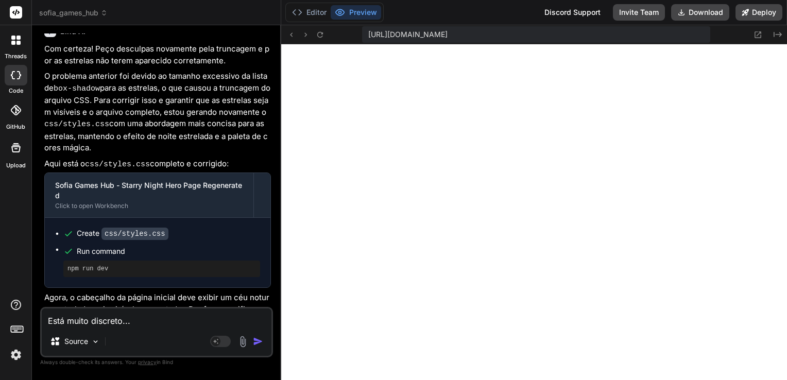
type textarea "Está muito discreto..."
type textarea "x"
type textarea "Está muito discreto... C"
type textarea "x"
type textarea "Está muito discreto... Co"
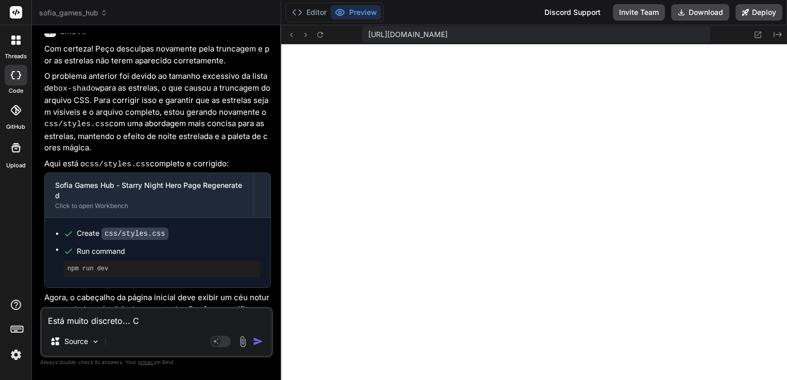
type textarea "x"
type textarea "Está muito discreto... Col"
type textarea "x"
type textarea "Está muito discreto... Colo"
type textarea "x"
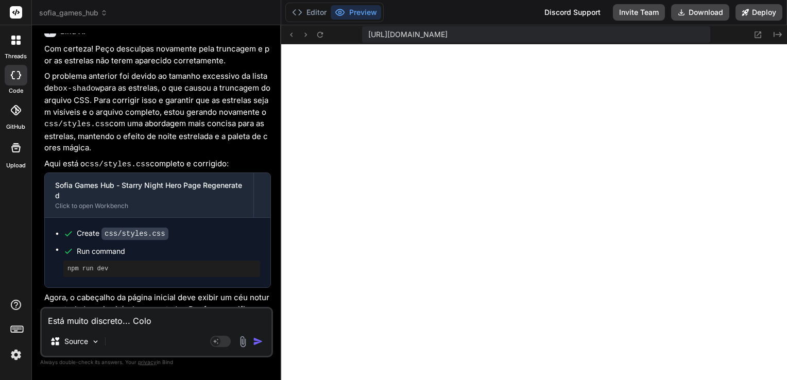
type textarea "Está muito discreto... Coloq"
type textarea "x"
type textarea "Está muito discreto... Coloqu"
type textarea "x"
type textarea "Está muito discreto... Coloque"
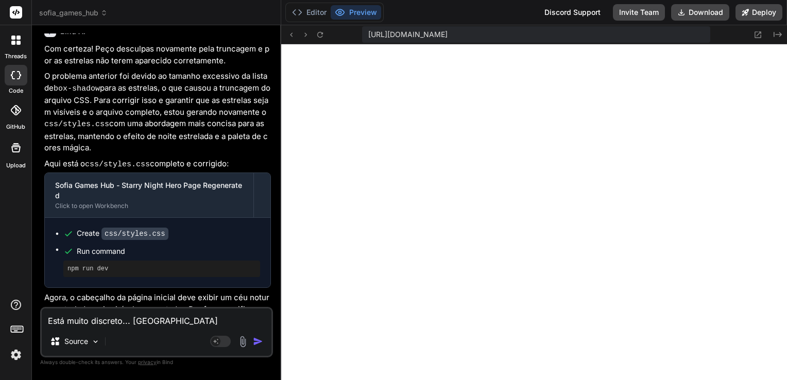
type textarea "x"
type textarea "Está muito discreto... Coloque"
type textarea "x"
type textarea "Está muito discreto... Coloque f"
type textarea "x"
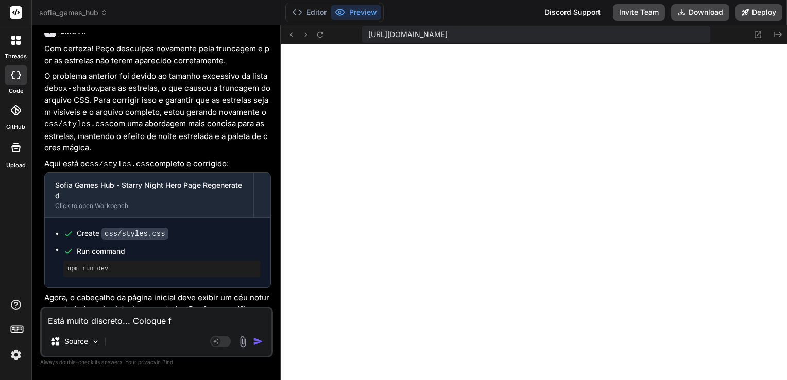
type textarea "Está muito discreto... Coloque fo"
type textarea "x"
type textarea "Está muito discreto... Coloque for"
type textarea "x"
type textarea "Está muito discreto... Coloque form"
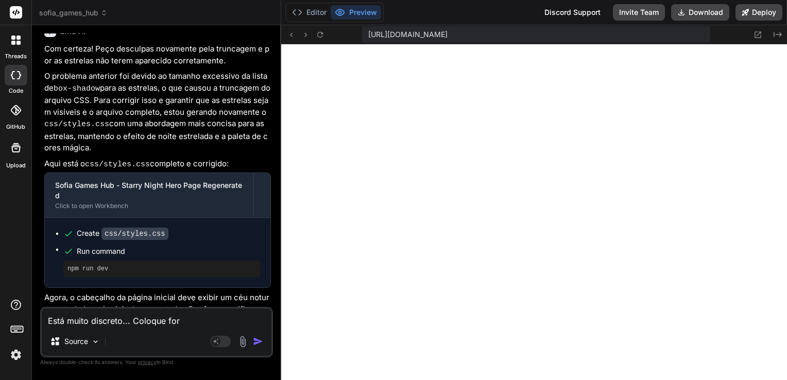
type textarea "x"
type textarea "Está muito discreto... Coloque forma"
type textarea "x"
type textarea "Está muito discreto... Coloque formas"
type textarea "x"
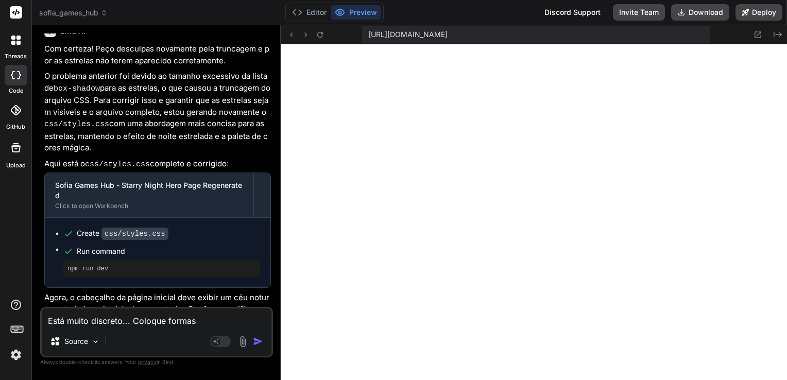
type textarea "Está muito discreto... Coloque formas"
type textarea "x"
type textarea "Está muito discreto... Coloque formas g"
type textarea "x"
type textarea "Está muito discreto... Coloque formas ge"
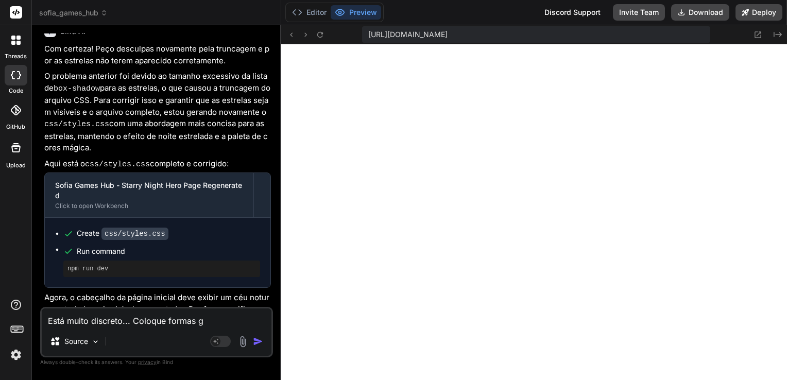
type textarea "x"
type textarea "Está muito discreto... Coloque formas geo"
type textarea "x"
type textarea "Está muito discreto... Coloque formas geom"
type textarea "x"
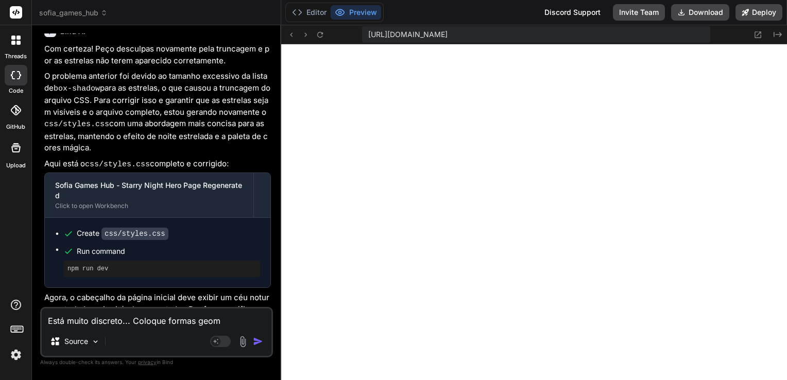
type textarea "Está muito discreto... Coloque formas geomé"
type textarea "x"
type textarea "Está muito discreto... Coloque formas geomét"
type textarea "x"
type textarea "Está muito discreto... Coloque formas geométr"
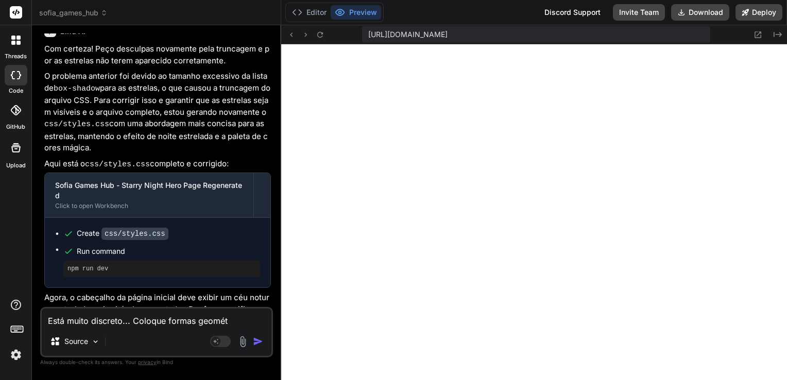
type textarea "x"
type textarea "Está muito discreto... Coloque formas geométri"
type textarea "x"
type textarea "Está muito discreto... Coloque formas geométric"
type textarea "x"
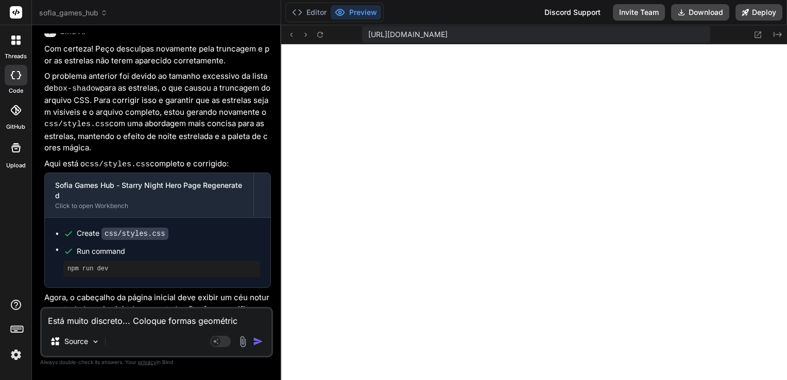
type textarea "Está muito discreto... Coloque formas geométrica"
type textarea "x"
type textarea "Está muito discreto... Coloque formas geométricas"
type textarea "x"
type textarea "Está muito discreto... Coloque formas geométricas,"
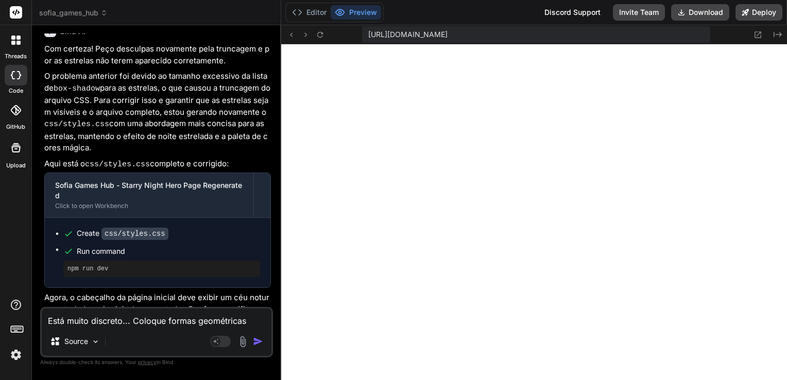
type textarea "x"
type textarea "Está muito discreto... Coloque formas geométricas,"
type textarea "x"
type textarea "Está muito discreto... Coloque formas geométricas, i"
type textarea "x"
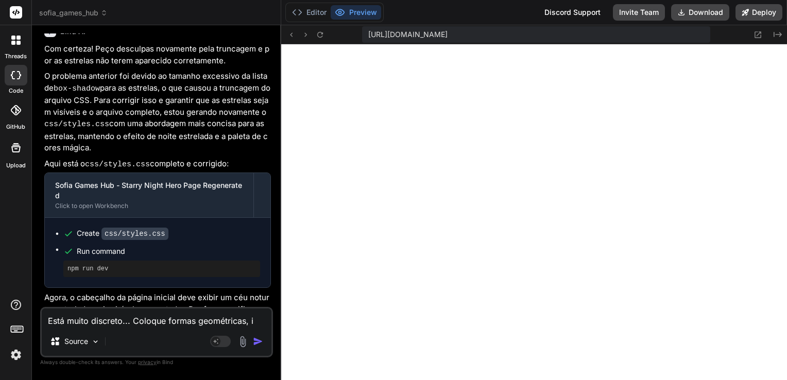
type textarea "Está muito discreto... Coloque formas geométricas, in"
type textarea "x"
type textarea "Está muito discreto... Coloque formas geométricas, inc"
type textarea "x"
type textarea "Está muito discreto... Coloque formas geométricas, incl"
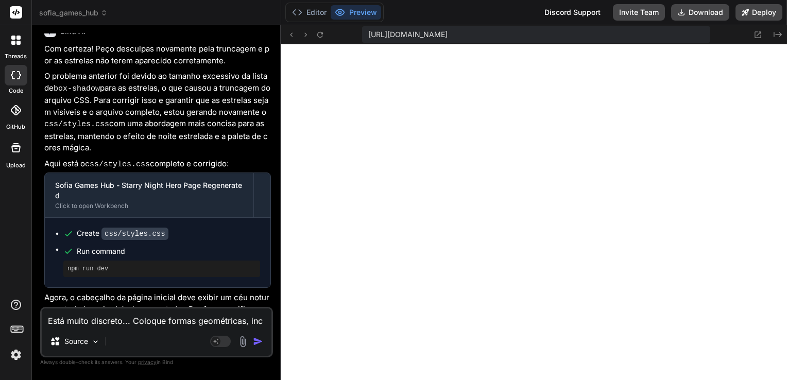
type textarea "x"
type textarea "Está muito discreto... Coloque formas geométricas, inclu"
type textarea "x"
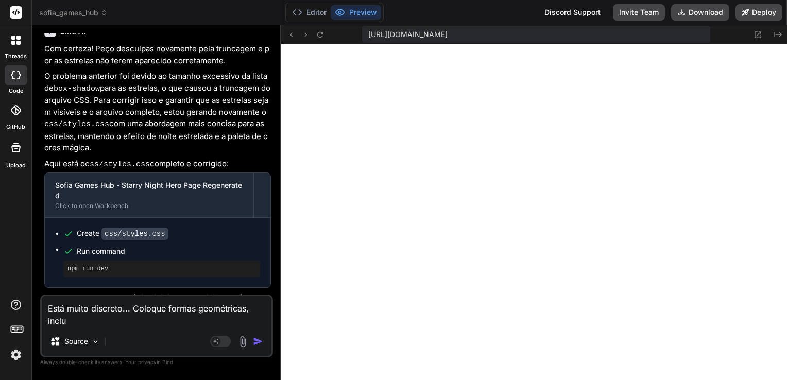
type textarea "Está muito discreto... Coloque formas geométricas, inclui"
type textarea "x"
type textarea "Está muito discreto... Coloque formas geométricas, incluin"
type textarea "x"
type textarea "Está muito discreto... Coloque formas geométricas, incluind"
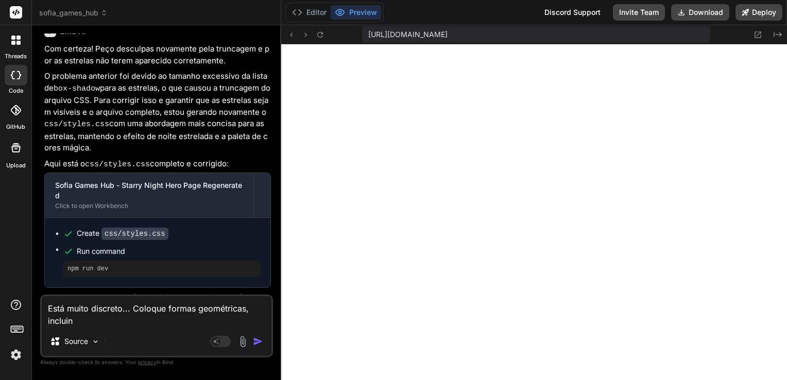
type textarea "x"
type textarea "Está muito discreto... Coloque formas geométricas, incluindo"
type textarea "x"
type textarea "Está muito discreto... Coloque formas geométricas, incluindo"
type textarea "x"
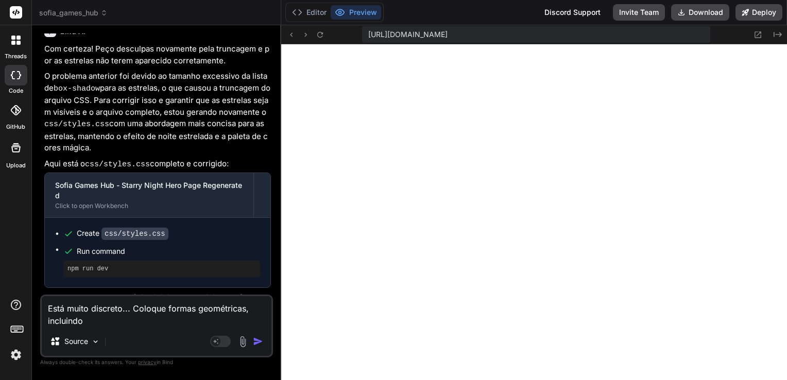
type textarea "Está muito discreto... Coloque formas geométricas, incluindo e"
type textarea "x"
type textarea "Está muito discreto... Coloque formas geométricas, incluindo es"
type textarea "x"
type textarea "Está muito discreto... Coloque formas geométricas, incluindo est"
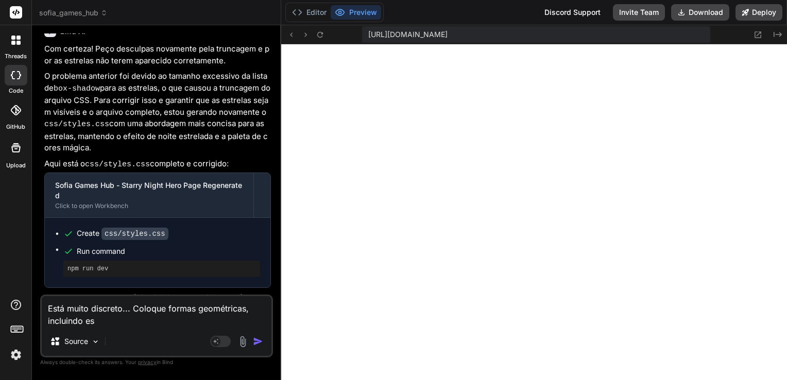
type textarea "x"
type textarea "Está muito discreto... Coloque formas geométricas, incluindo estr"
type textarea "x"
type textarea "Está muito discreto... Coloque formas geométricas, incluindo estre"
type textarea "x"
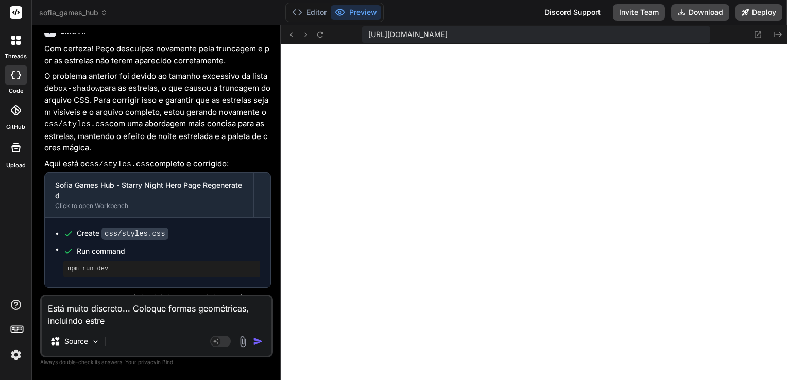
type textarea "Está muito discreto... Coloque formas geométricas, incluindo estrel"
type textarea "x"
type textarea "Está muito discreto... Coloque formas geométricas, incluindo estrela"
type textarea "x"
type textarea "Está muito discreto... Coloque formas geométricas, incluindo estrelas"
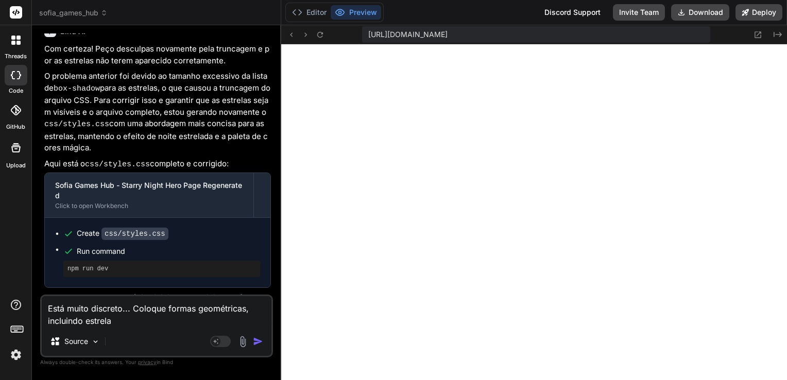
type textarea "x"
type textarea "Está muito discreto... Coloque formas geométricas, incluindo estrelas"
type textarea "x"
type textarea "Está muito discreto... Coloque formas geométricas, incluindo estrelas"
type textarea "x"
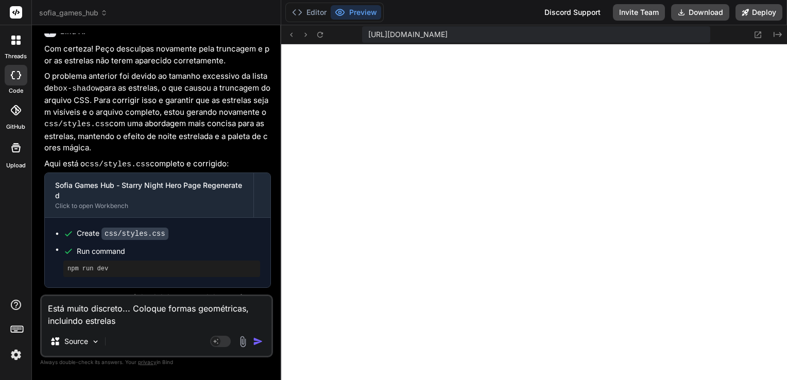
type textarea "Está muito discreto... Coloque formas geométricas, incluindo estrelas,"
type textarea "x"
type textarea "Está muito discreto... Coloque formas geométricas, incluindo estrelas,"
type textarea "x"
type textarea "Está muito discreto... Coloque formas geométricas, incluindo estrelas, e"
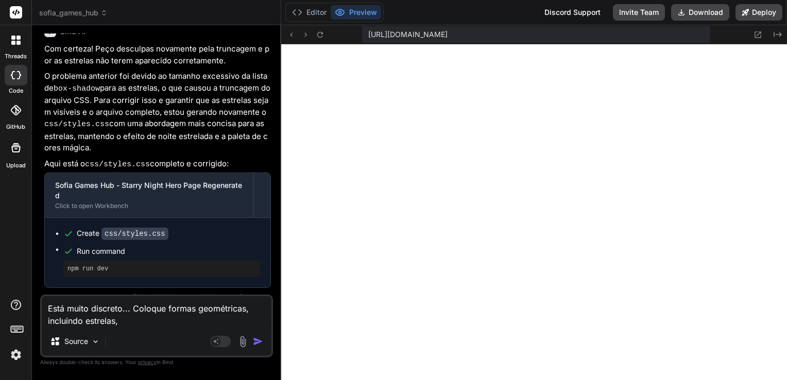
type textarea "x"
type textarea "Está muito discreto... Coloque formas geométricas, incluindo estrelas, em"
type textarea "x"
type textarea "Está muito discreto... Coloque formas geométricas, incluindo estrelas, em"
type textarea "x"
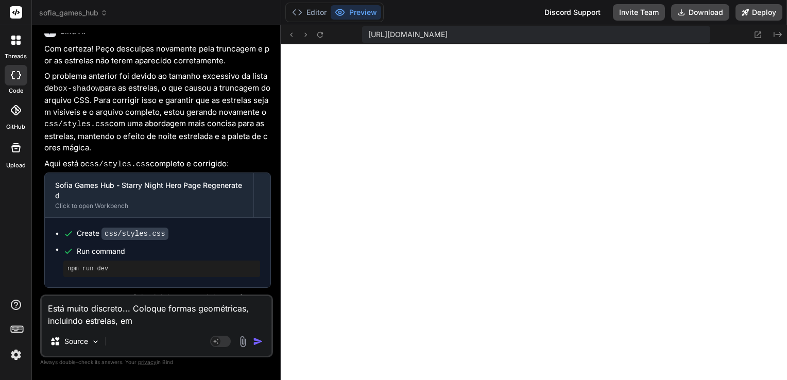
type textarea "Está muito discreto... Coloque formas geométricas, incluindo estrelas, em m"
type textarea "x"
type textarea "Está muito discreto... Coloque formas geométricas, incluindo estrelas, em mo"
type textarea "x"
type textarea "Está muito discreto... Coloque formas geométricas, incluindo estrelas, em mov"
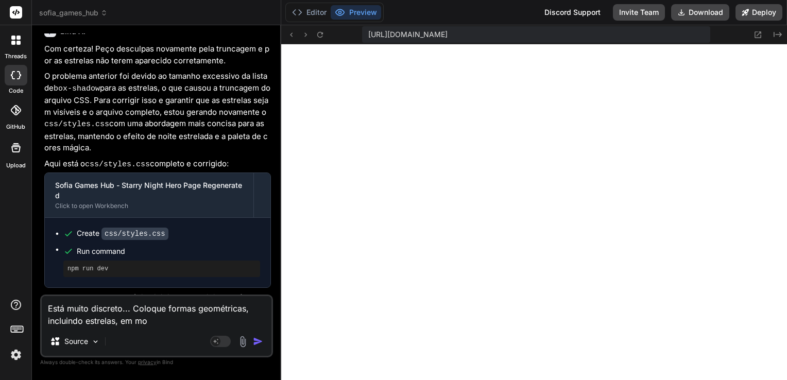
type textarea "x"
type textarea "Está muito discreto... Coloque formas geométricas, incluindo estrelas, em movi"
type textarea "x"
type textarea "Está muito discreto... Coloque formas geométricas, incluindo estrelas, em movim"
type textarea "x"
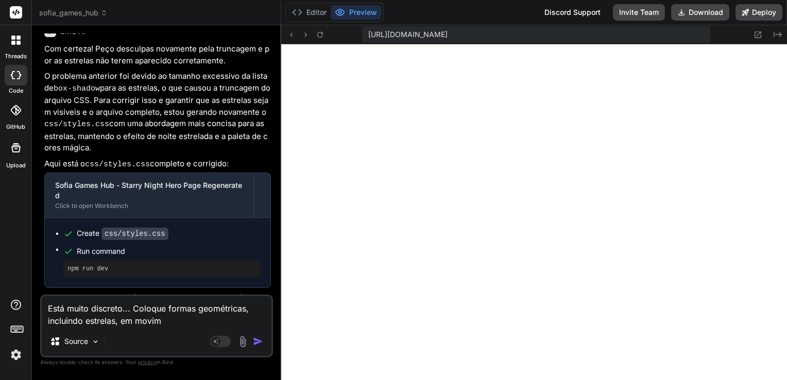
type textarea "Está muito discreto... Coloque formas geométricas, incluindo estrelas, em movime"
type textarea "x"
type textarea "Está muito discreto... Coloque formas geométricas, incluindo estrelas, em movim…"
type textarea "x"
type textarea "Está muito discreto... Coloque formas geométricas, incluindo estrelas, em movim…"
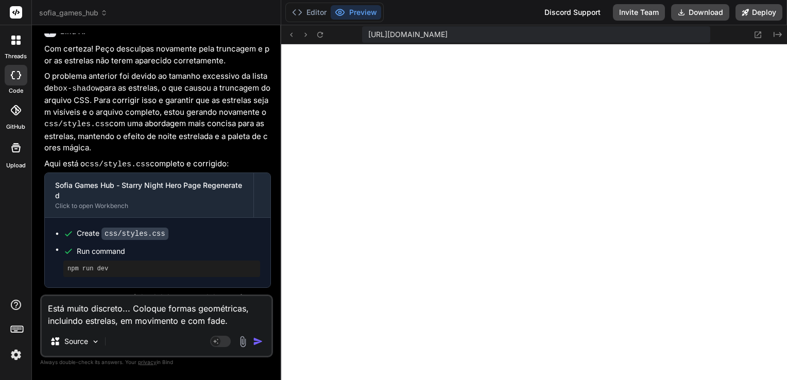
click at [243, 305] on textarea "Está muito discreto... Coloque formas geométricas, incluindo estrelas, em movim…" at bounding box center [157, 311] width 230 height 31
click at [268, 324] on textarea "Está muito discreto... Coloque formas geométricas grandes, incluindo estrelas, …" at bounding box center [157, 311] width 230 height 31
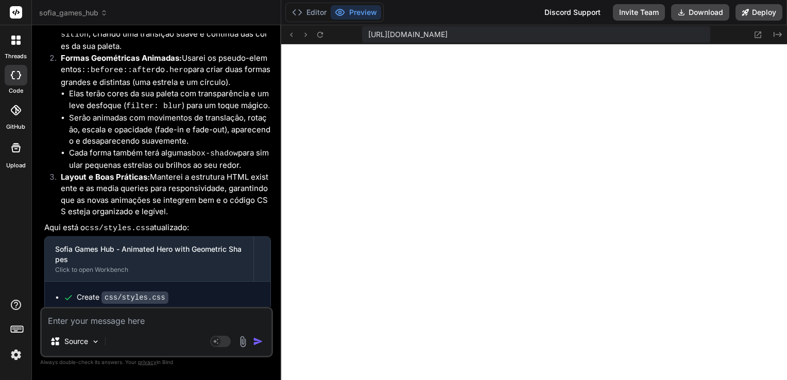
scroll to position [3004, 0]
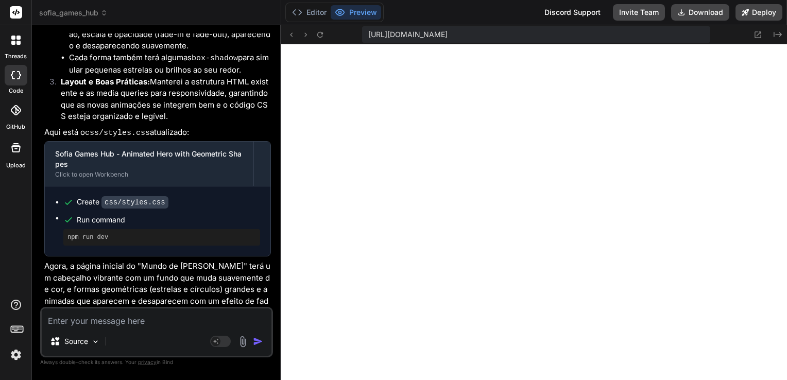
click at [154, 315] on textarea at bounding box center [157, 317] width 230 height 19
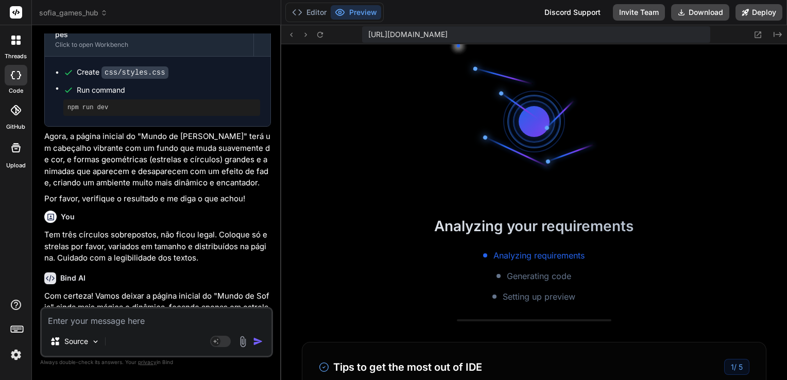
scroll to position [1799, 0]
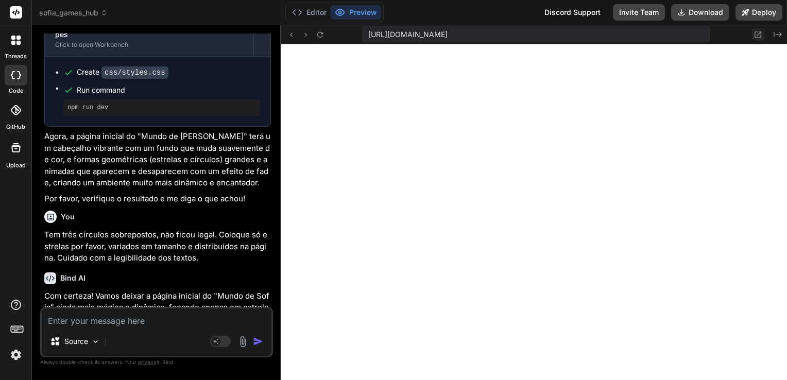
click at [762, 34] on icon at bounding box center [757, 34] width 9 height 9
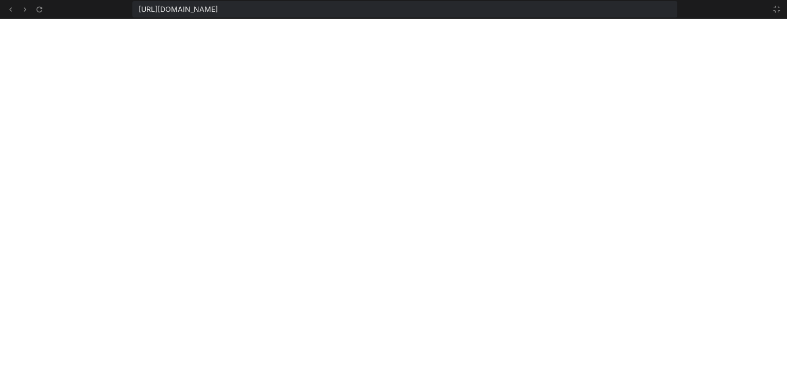
scroll to position [1879, 0]
click at [777, 9] on icon at bounding box center [777, 9] width 8 height 8
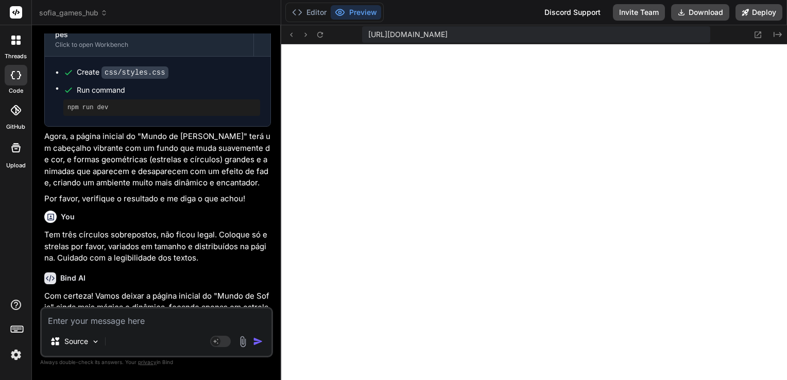
scroll to position [1958, 0]
click at [180, 320] on textarea at bounding box center [157, 317] width 230 height 19
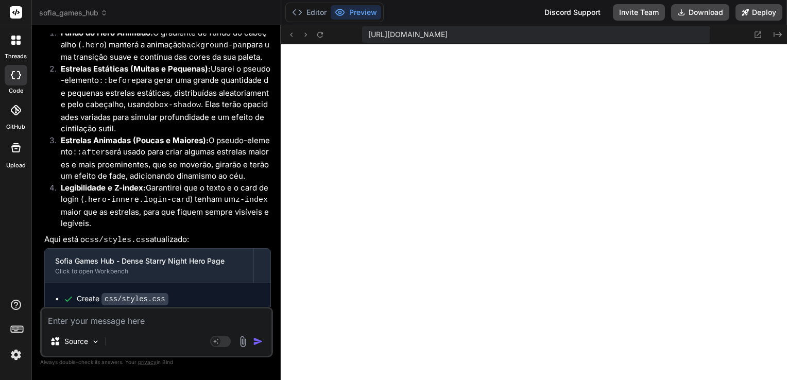
scroll to position [2363, 0]
click at [319, 35] on icon at bounding box center [320, 34] width 9 height 9
click at [150, 324] on textarea at bounding box center [157, 317] width 230 height 19
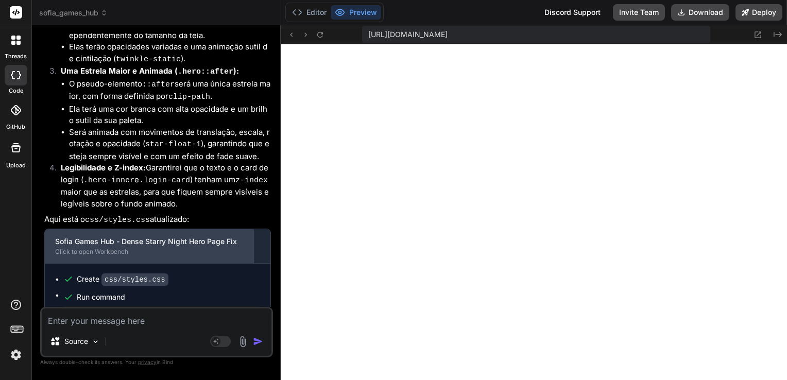
scroll to position [4869, 0]
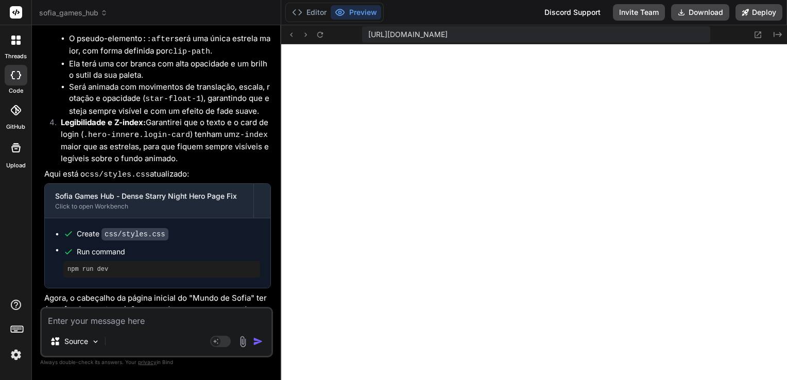
click at [161, 315] on textarea at bounding box center [157, 317] width 230 height 19
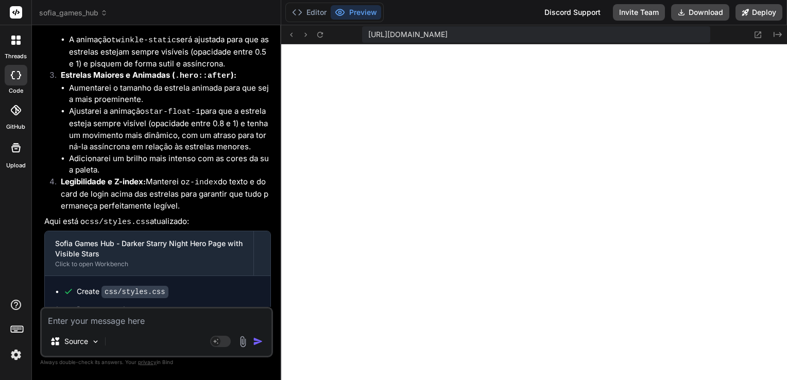
scroll to position [5578, 0]
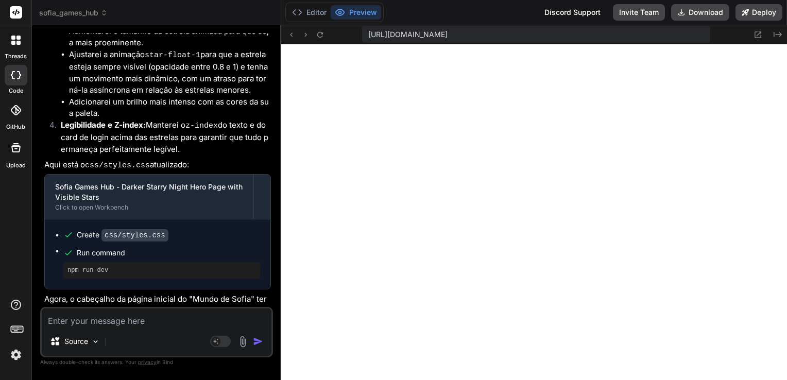
click at [165, 322] on textarea at bounding box center [157, 317] width 230 height 19
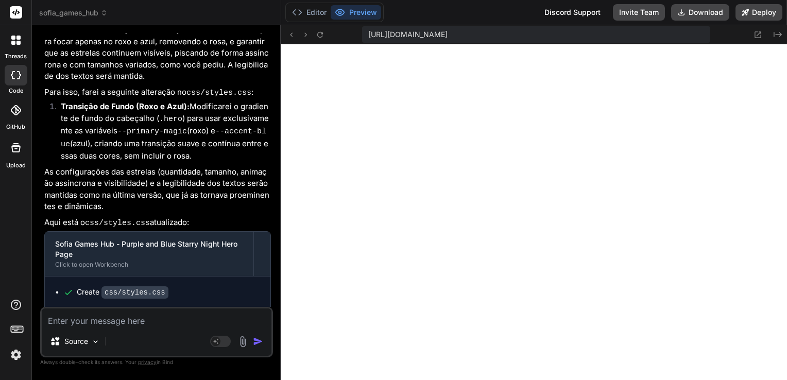
scroll to position [6058, 0]
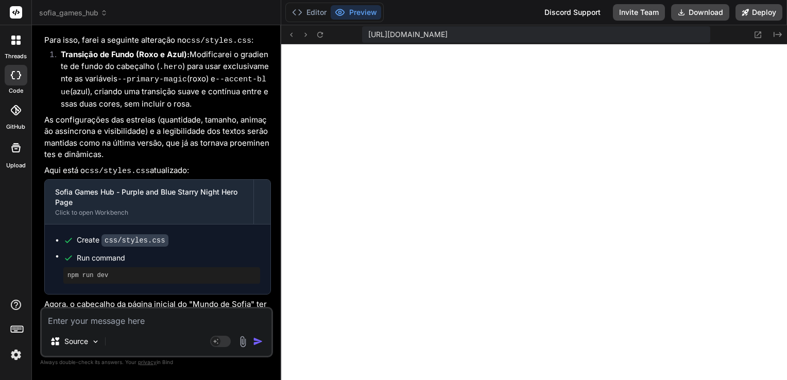
click at [149, 322] on textarea at bounding box center [157, 317] width 230 height 19
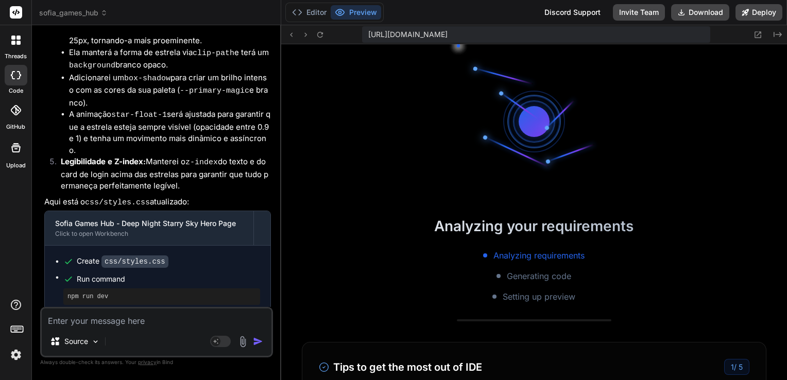
scroll to position [4074, 0]
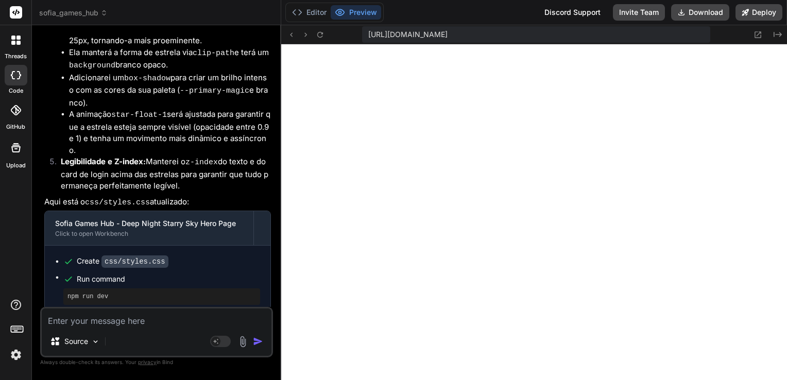
click at [169, 322] on textarea at bounding box center [157, 317] width 230 height 19
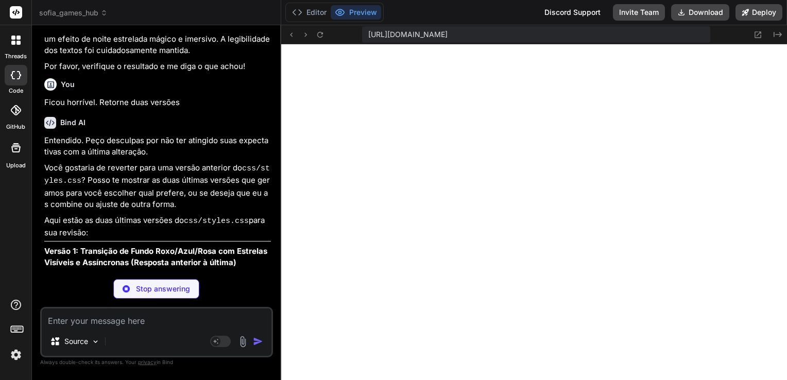
scroll to position [7182, 0]
click at [313, 13] on button "Editor" at bounding box center [309, 12] width 43 height 14
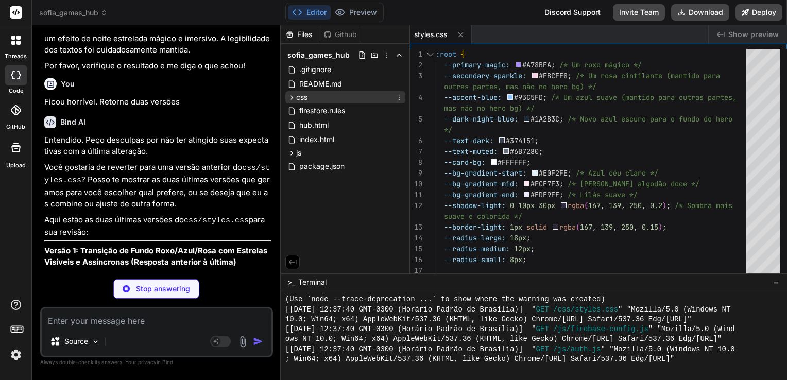
click at [315, 96] on div "css" at bounding box center [345, 97] width 120 height 12
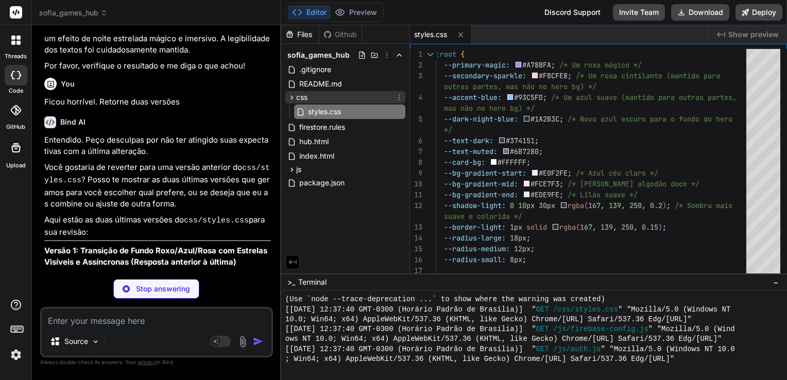
click at [315, 96] on div "css" at bounding box center [345, 97] width 120 height 12
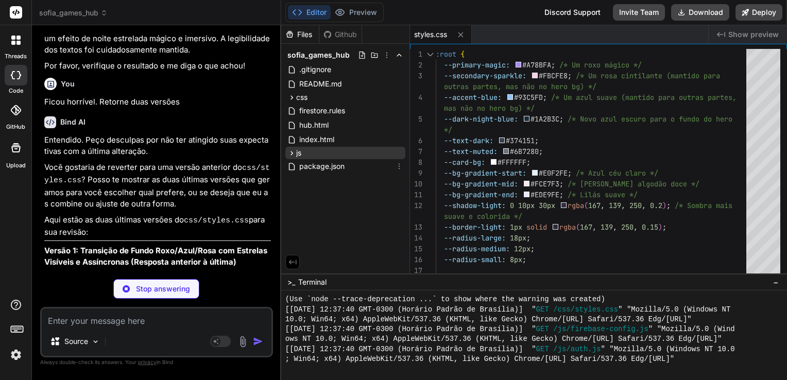
click at [293, 152] on icon at bounding box center [291, 153] width 9 height 9
click at [344, 36] on div "Github" at bounding box center [340, 34] width 42 height 10
click at [345, 35] on div "Github" at bounding box center [340, 34] width 42 height 10
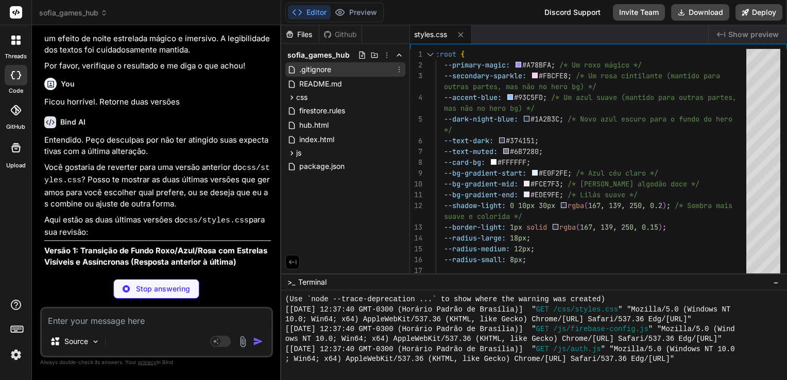
click at [313, 70] on span ".gitignore" at bounding box center [315, 69] width 34 height 12
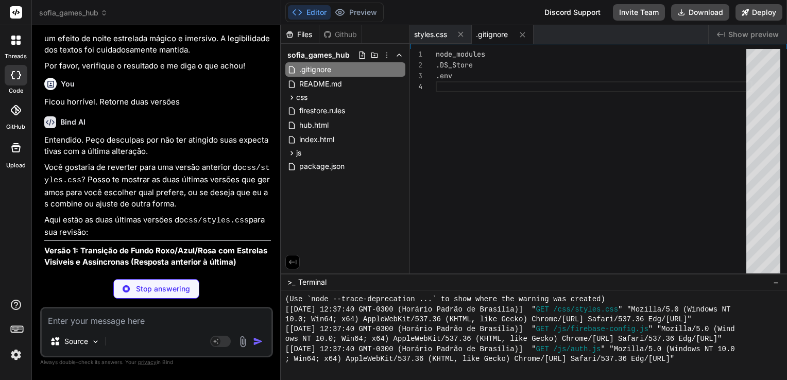
click at [344, 35] on div "Github" at bounding box center [340, 34] width 42 height 10
click at [354, 13] on button "Preview" at bounding box center [356, 12] width 50 height 14
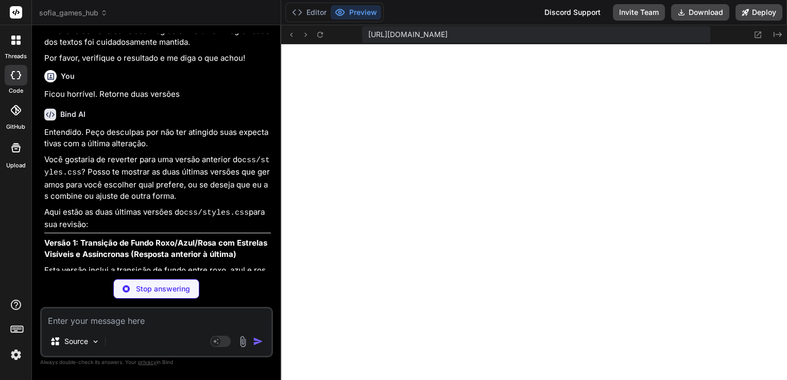
scroll to position [7447, 0]
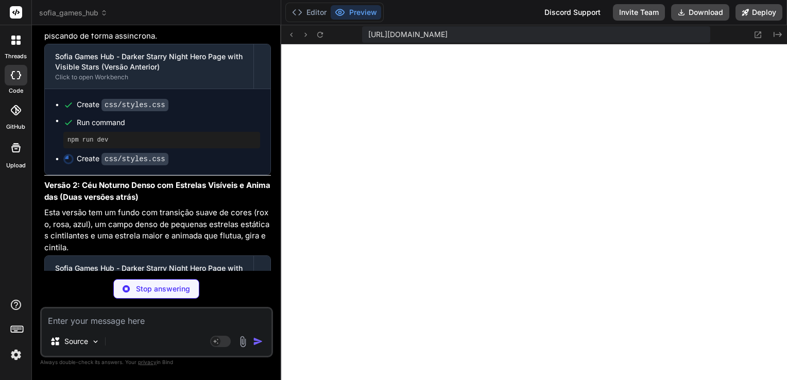
click at [135, 326] on textarea at bounding box center [157, 317] width 230 height 19
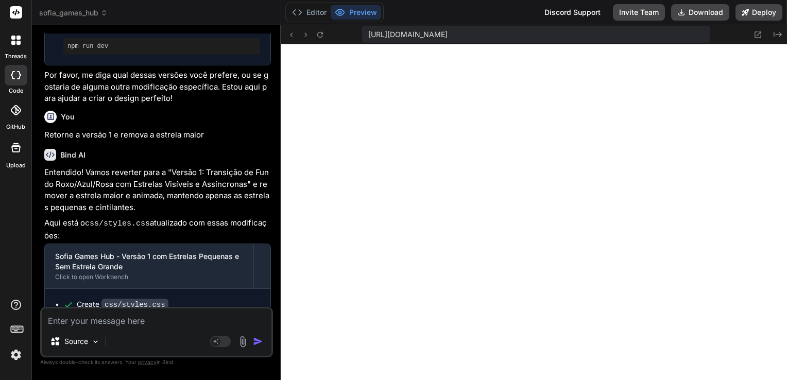
scroll to position [7848, 0]
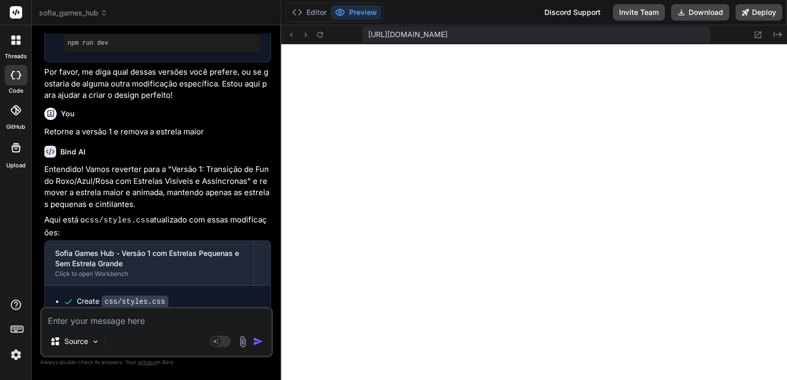
click at [131, 324] on textarea at bounding box center [157, 317] width 230 height 19
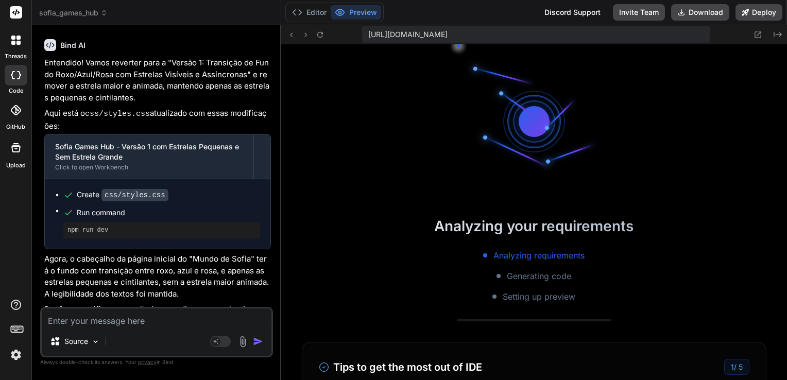
scroll to position [5695, 0]
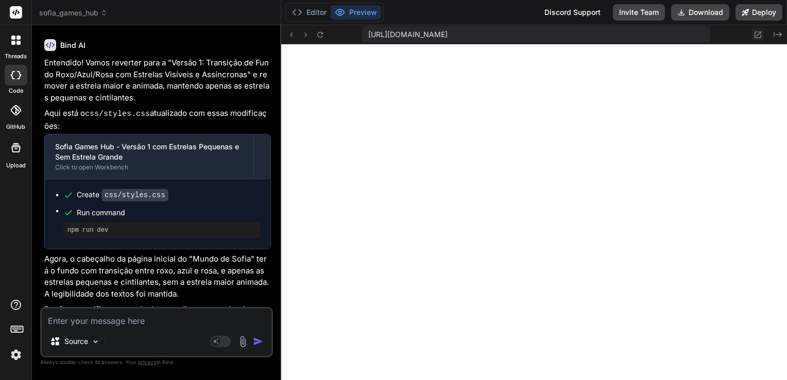
click at [756, 31] on icon at bounding box center [758, 34] width 7 height 7
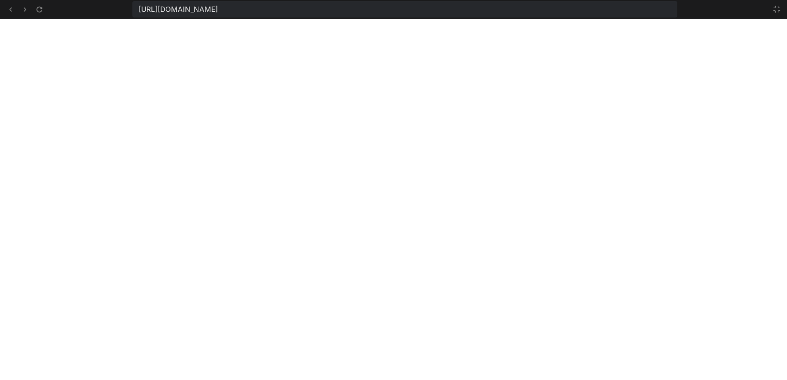
scroll to position [5774, 0]
